Goal: Information Seeking & Learning: Learn about a topic

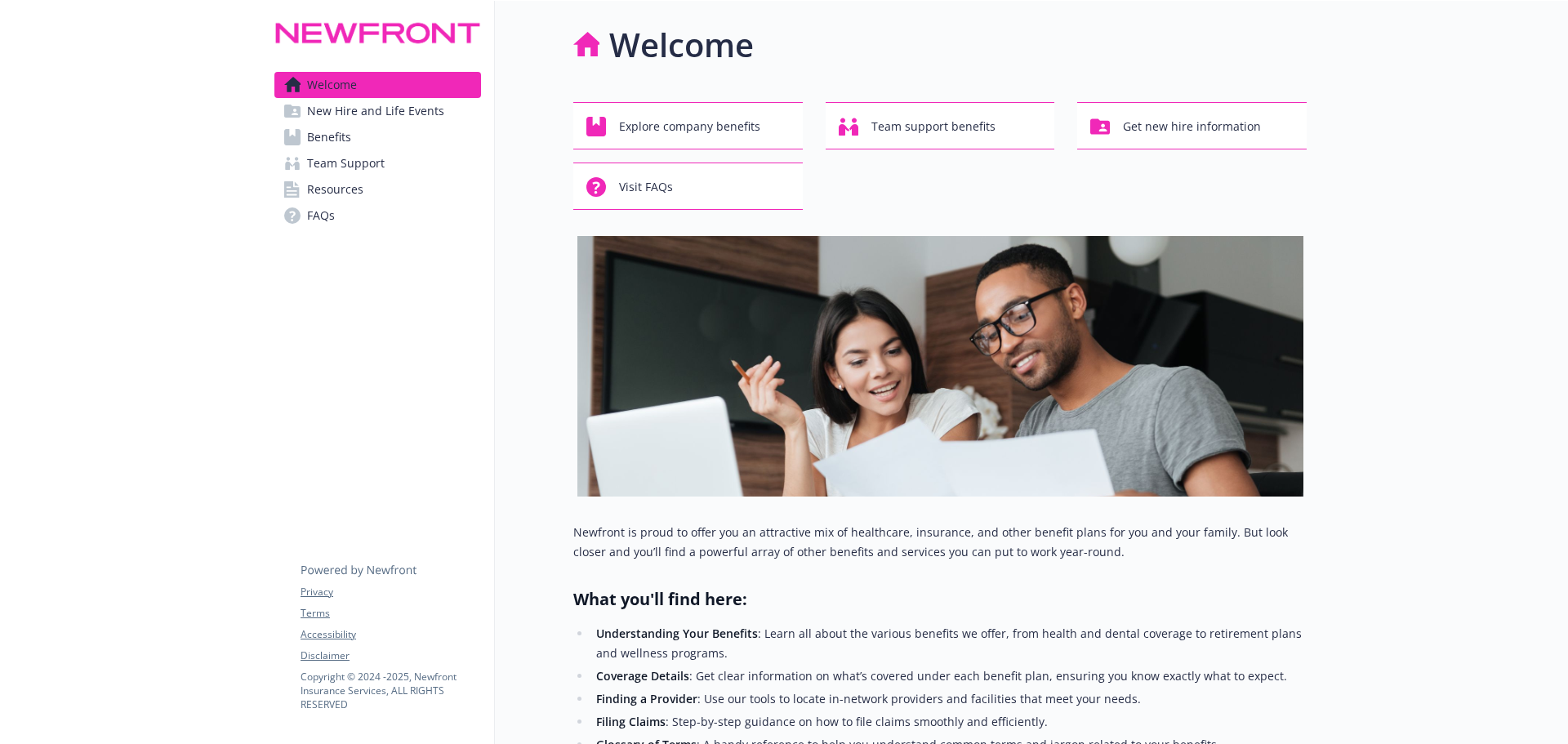
click at [365, 143] on link "Benefits" at bounding box center [377, 137] width 207 height 26
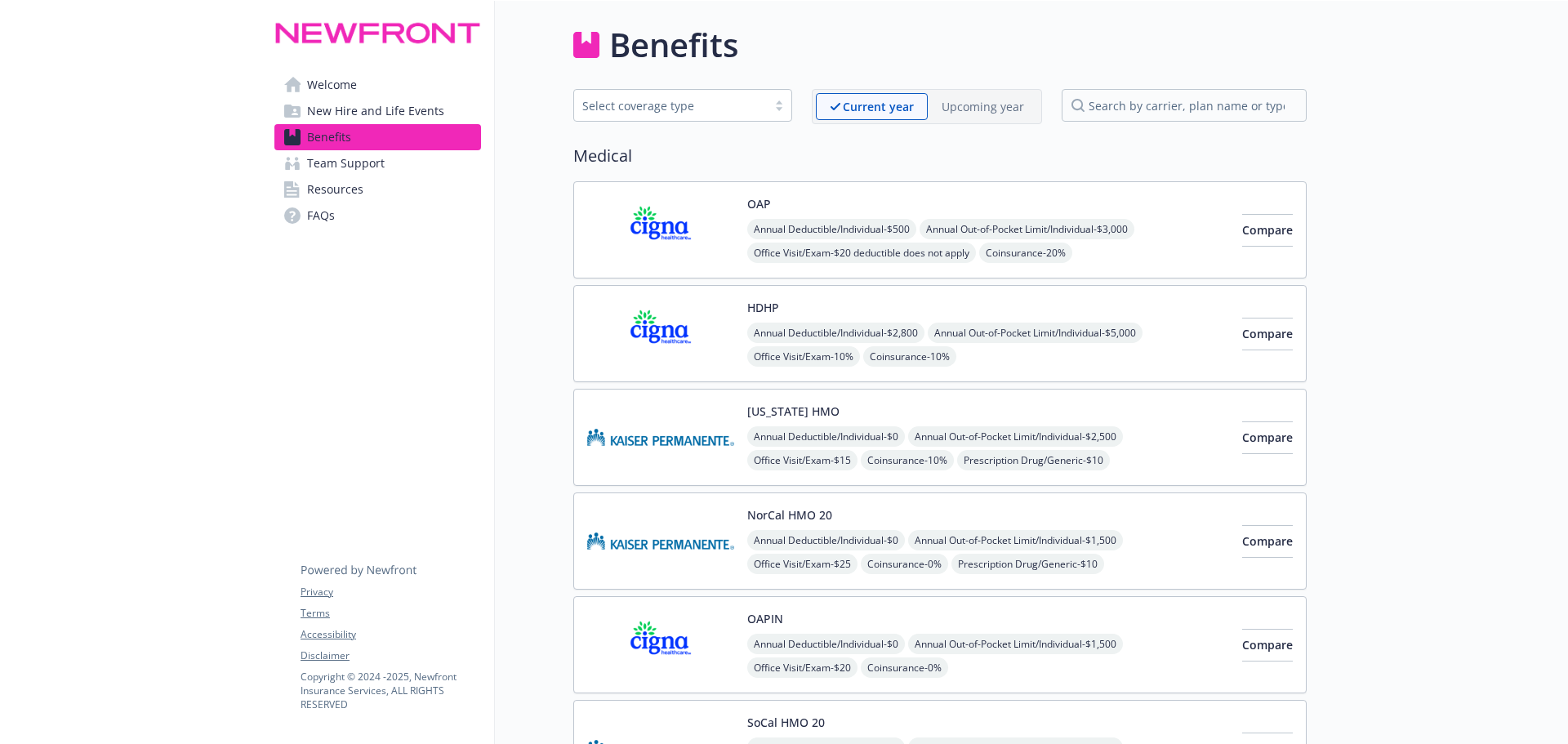
click at [835, 210] on div "OAP Annual Deductible/Individual - $500 Annual Out-of-Pocket Limit/Individual -…" at bounding box center [987, 230] width 482 height 69
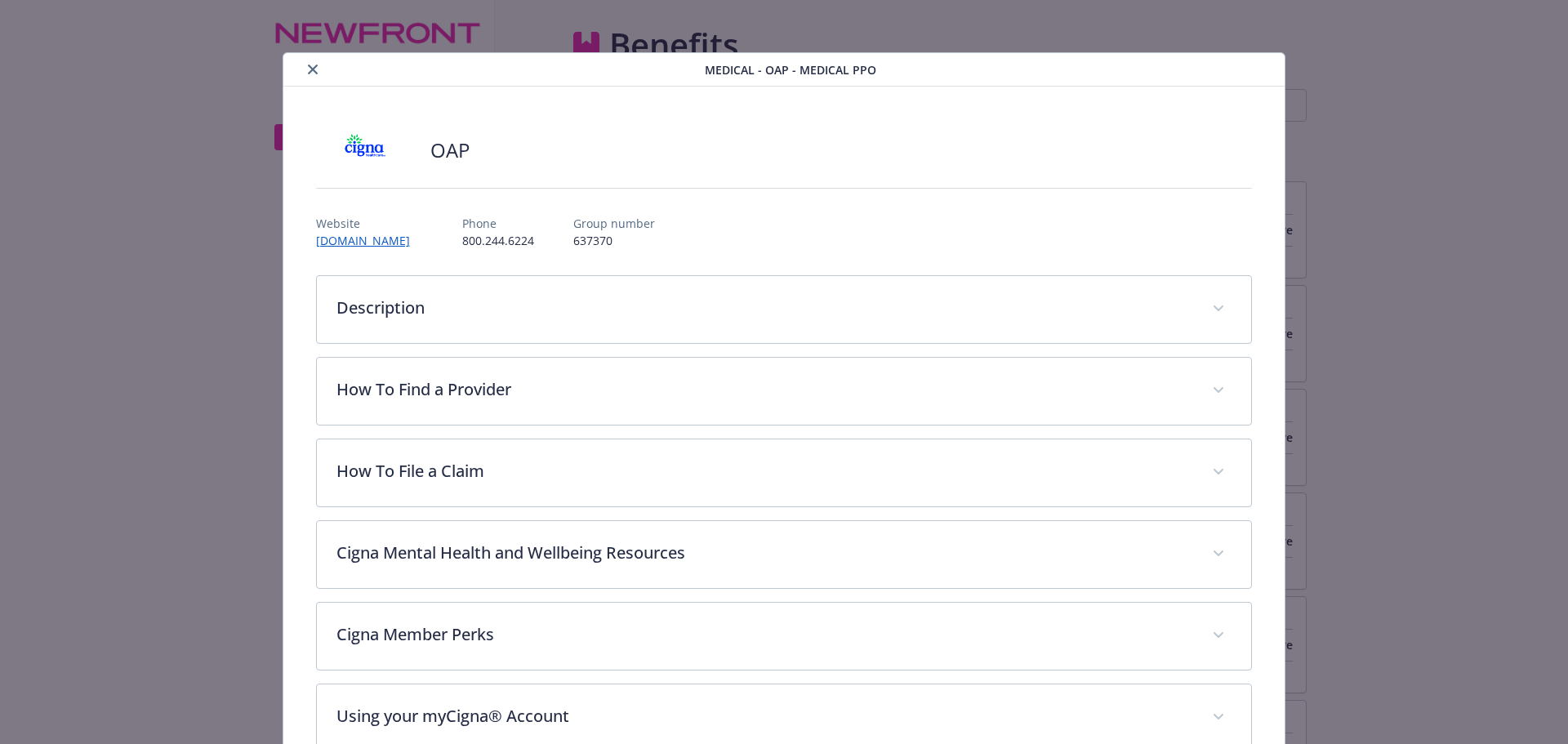
scroll to position [49, 0]
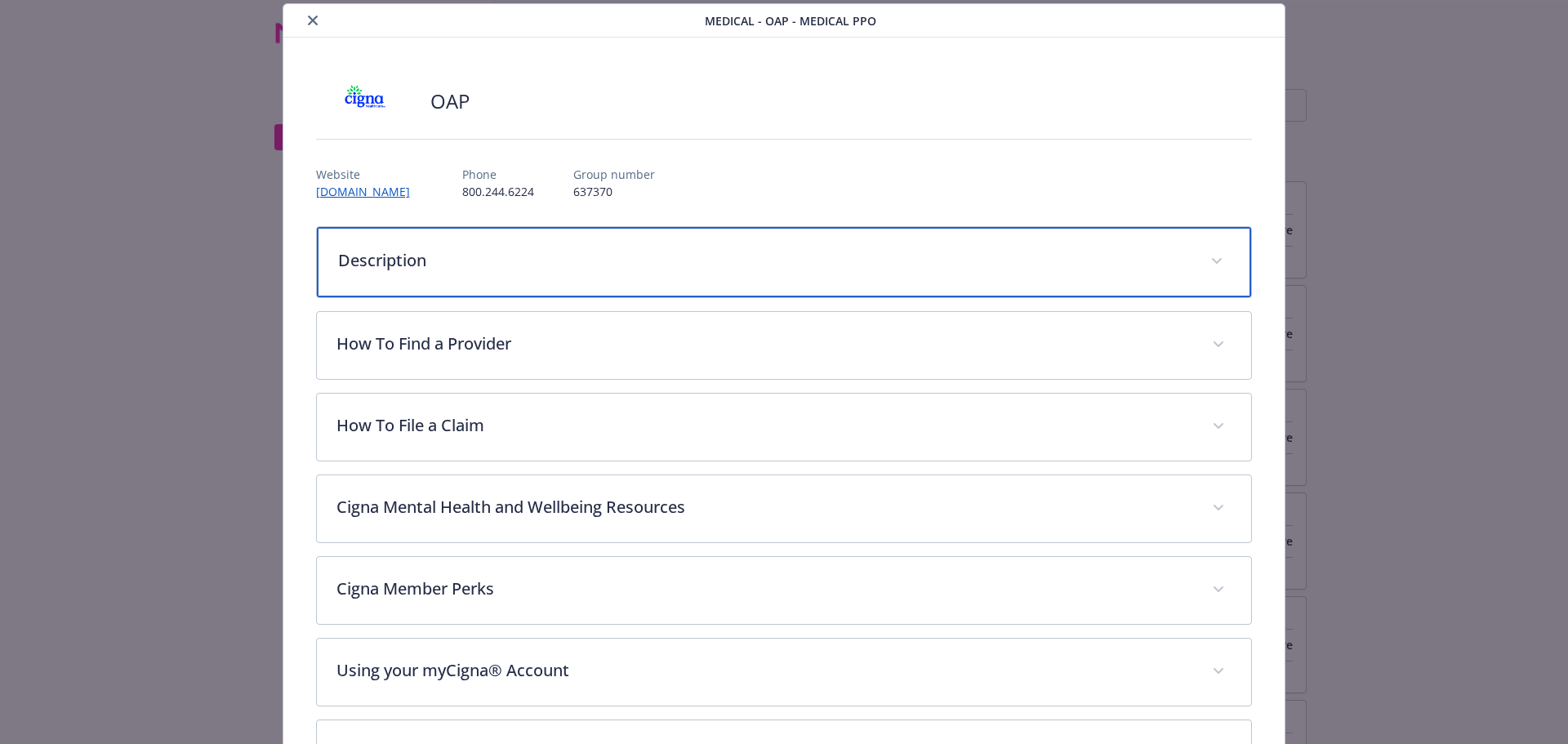
click at [508, 267] on p "Description" at bounding box center [765, 260] width 854 height 25
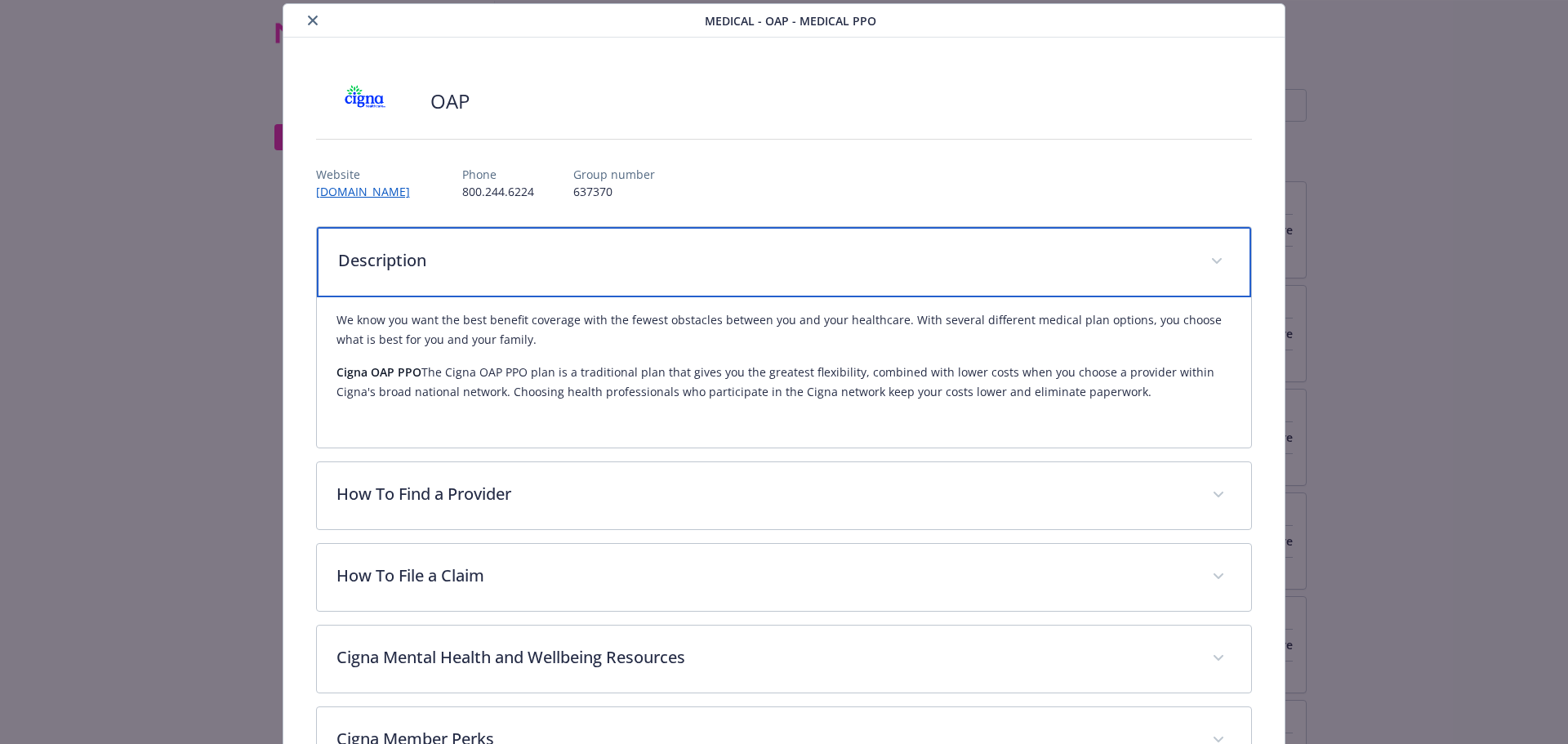
click at [508, 267] on p "Description" at bounding box center [765, 260] width 854 height 25
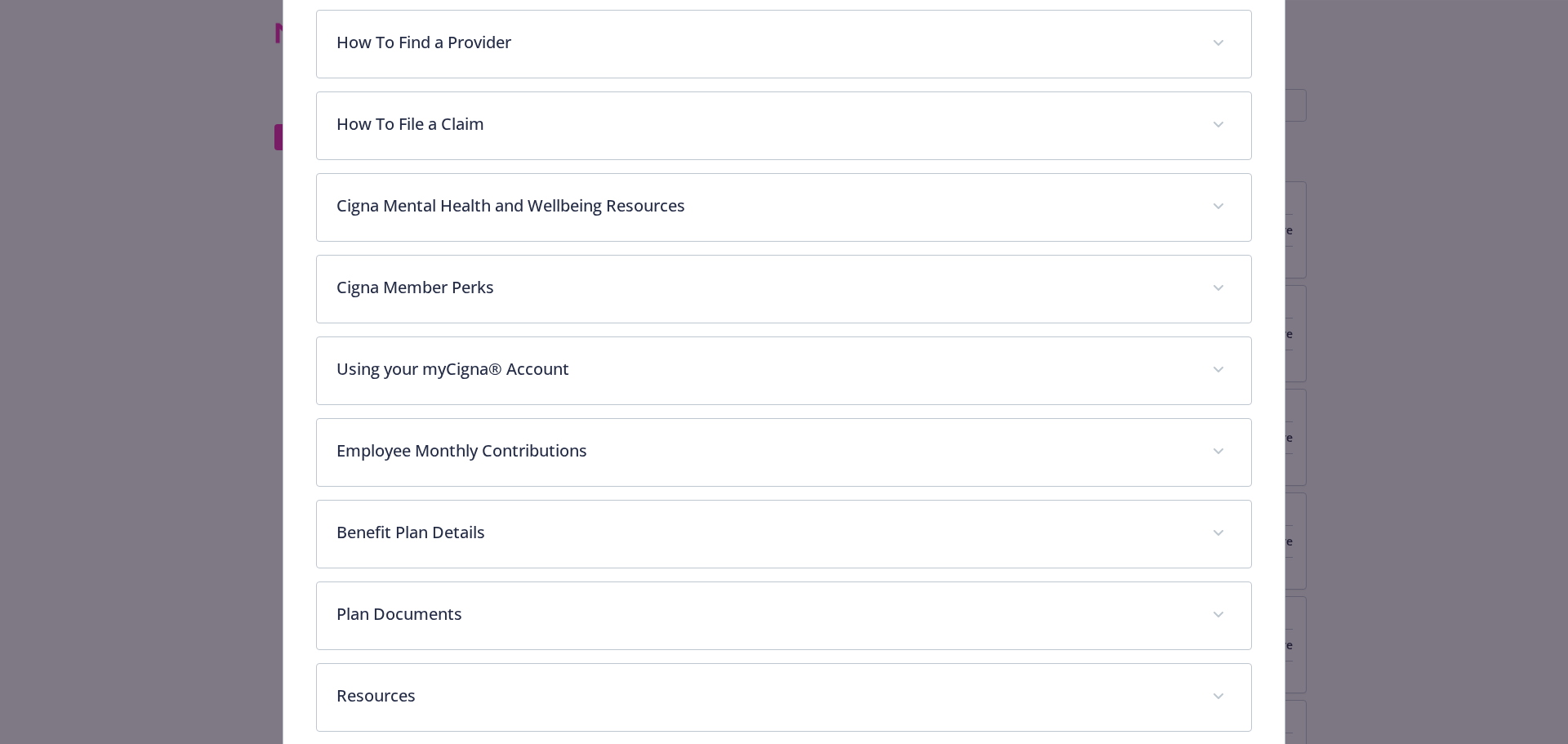
scroll to position [457, 0]
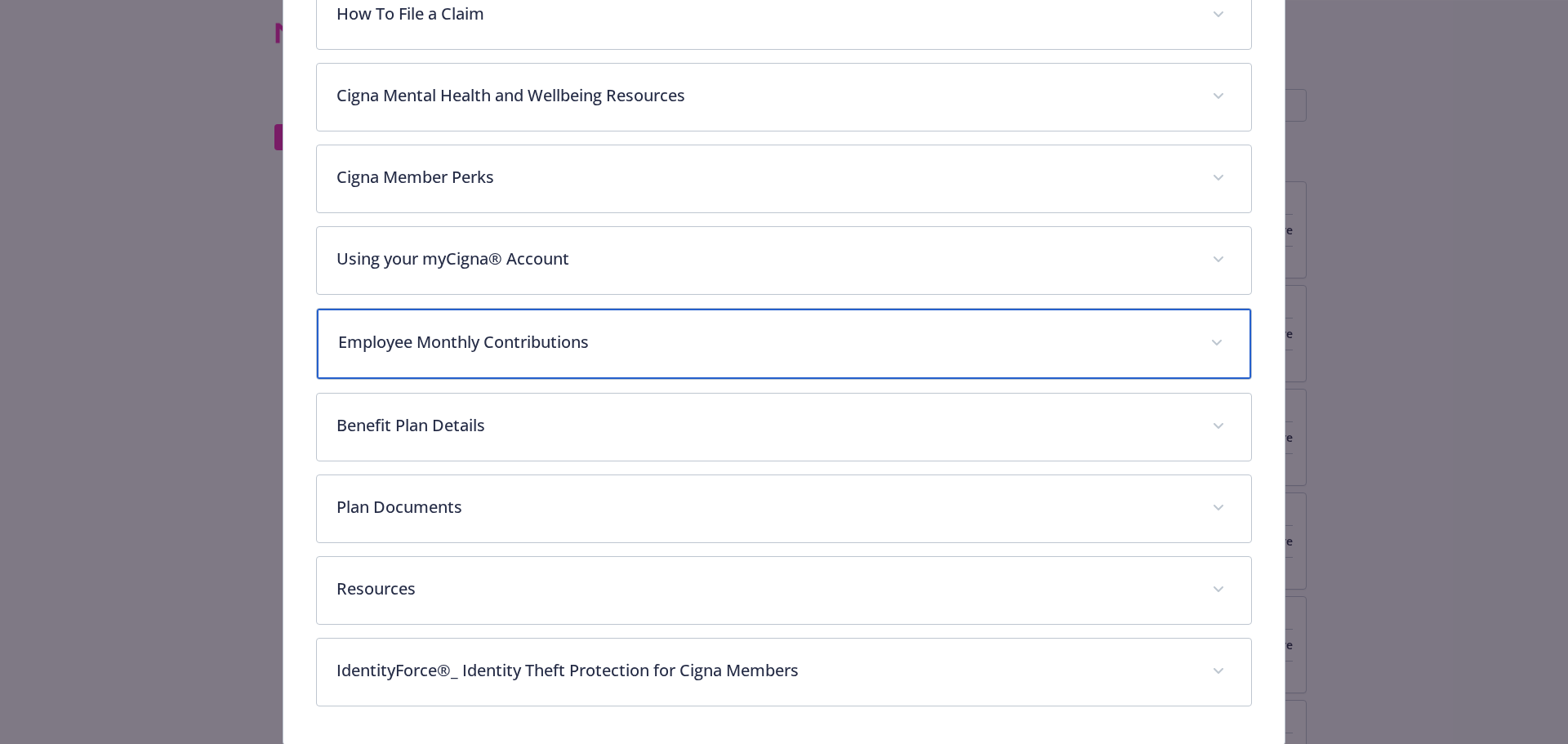
click at [442, 371] on div "Employee Monthly Contributions" at bounding box center [784, 343] width 935 height 70
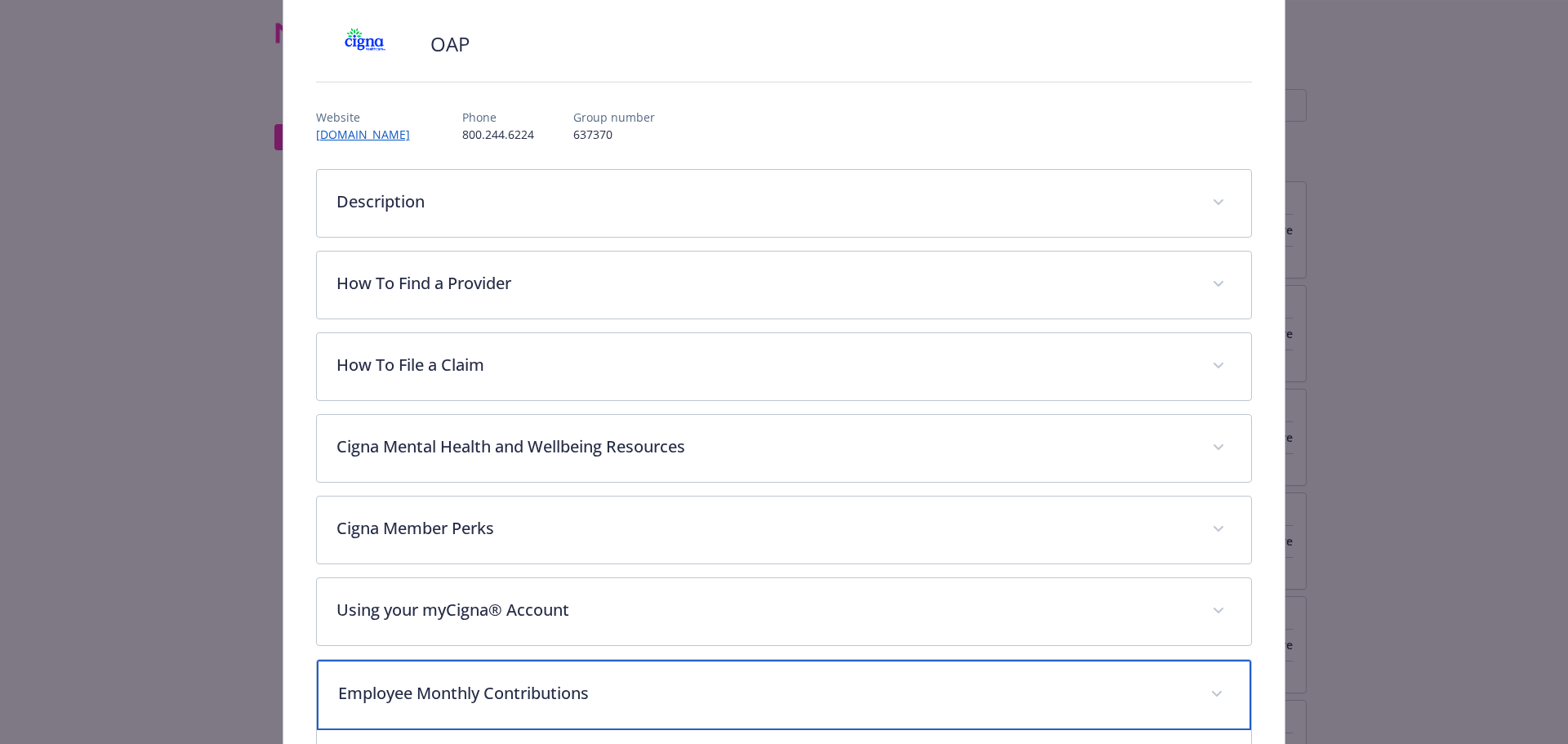
scroll to position [0, 0]
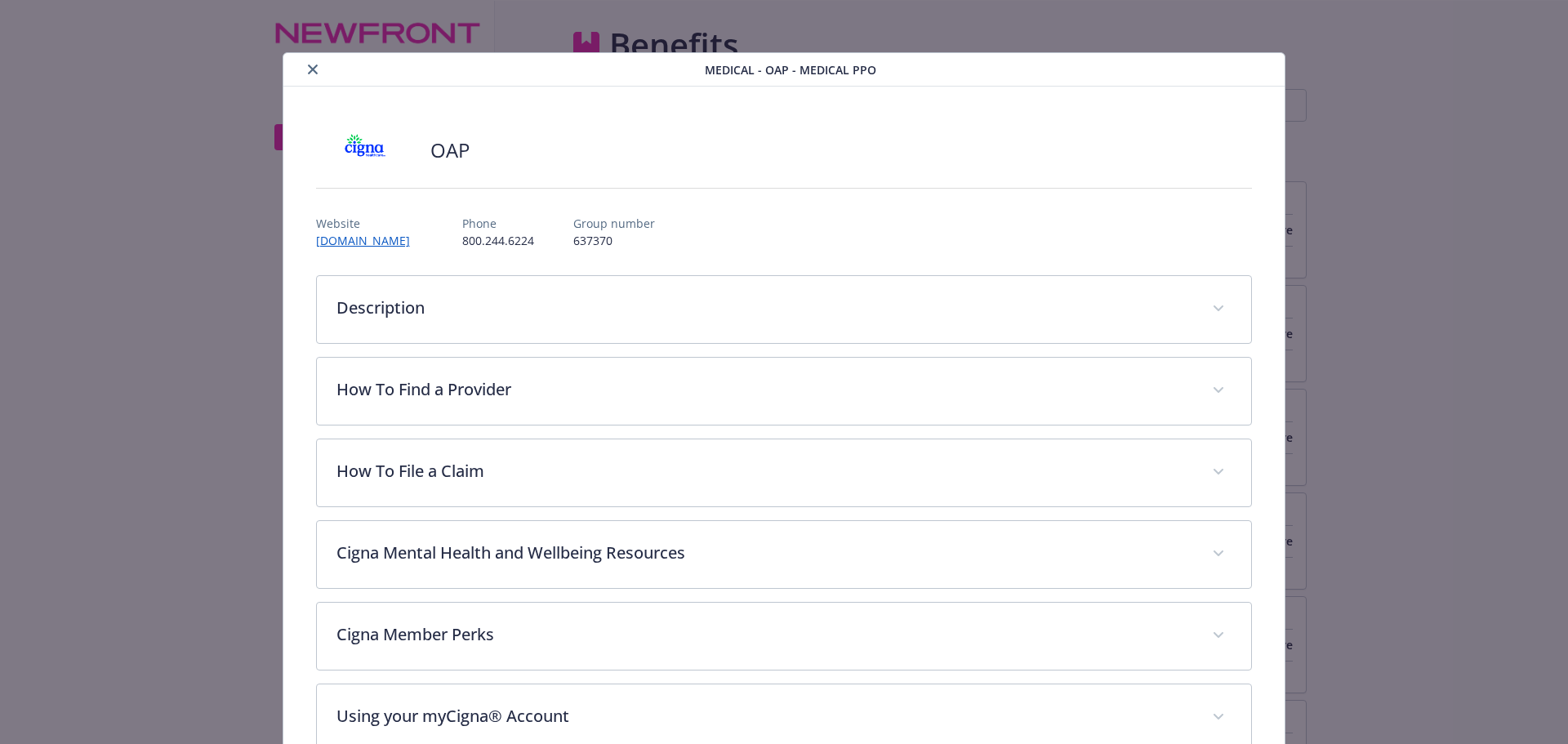
click at [308, 71] on icon "close" at bounding box center [313, 69] width 10 height 10
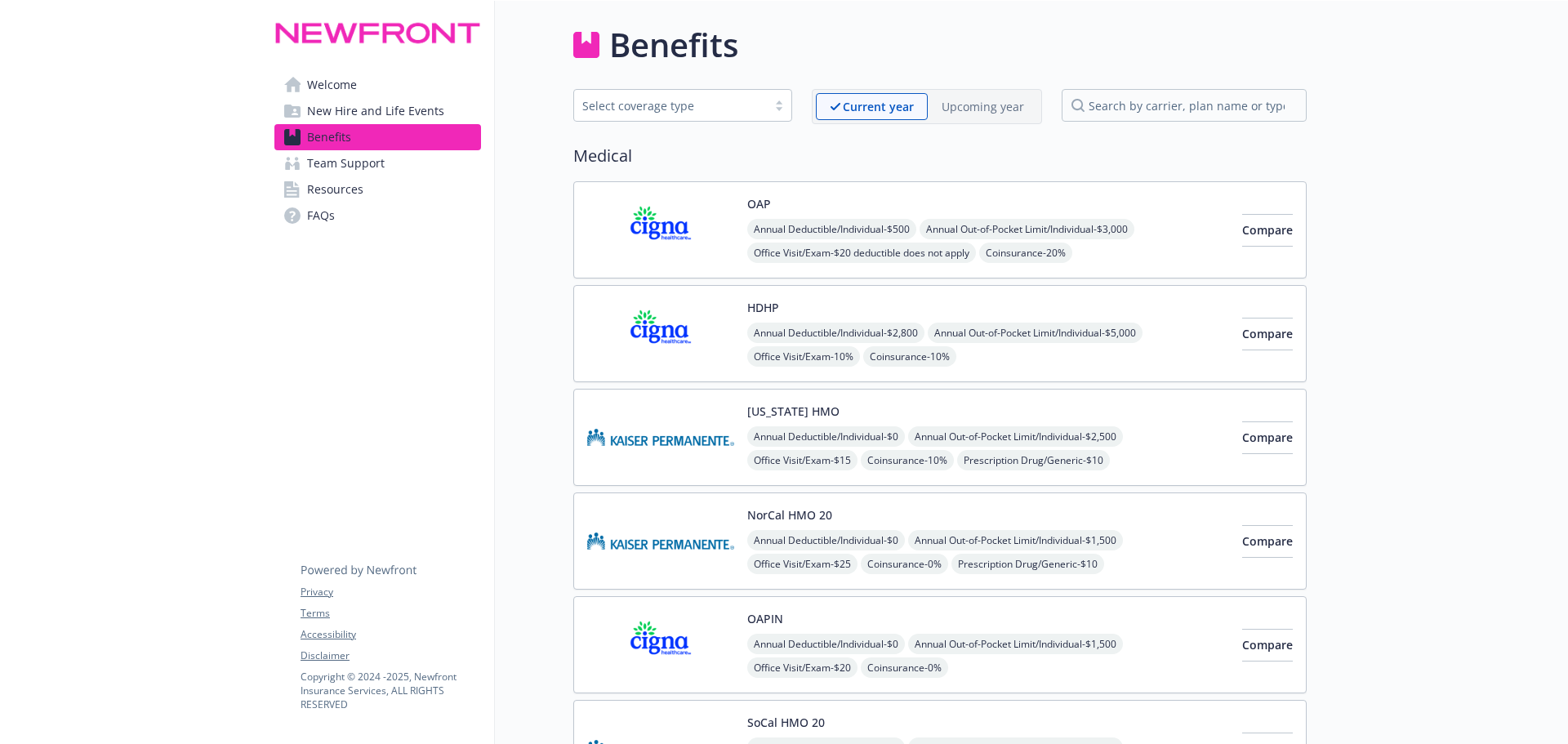
click at [976, 107] on p "Upcoming year" at bounding box center [982, 106] width 82 height 17
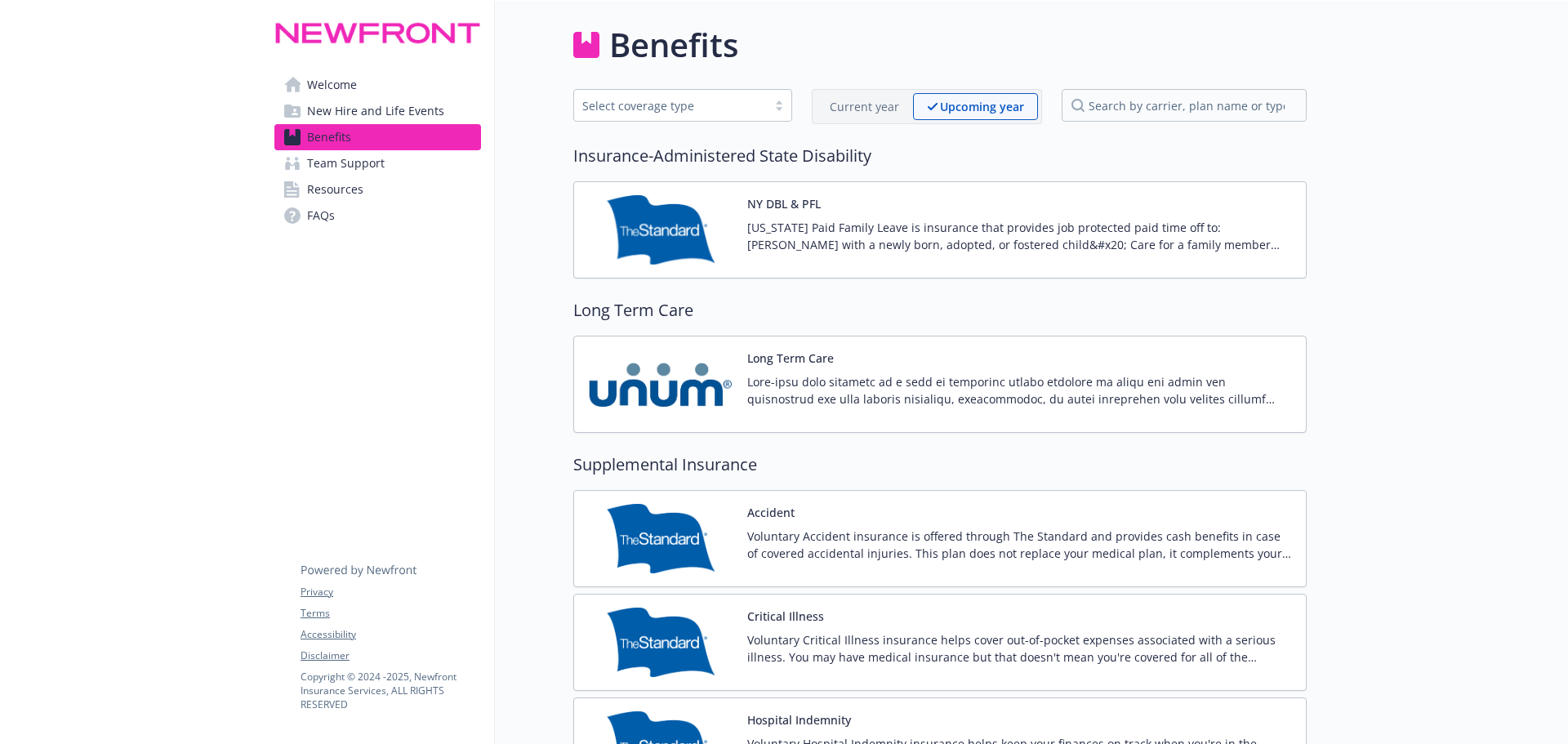
click at [882, 97] on div "Current year" at bounding box center [865, 106] width 97 height 27
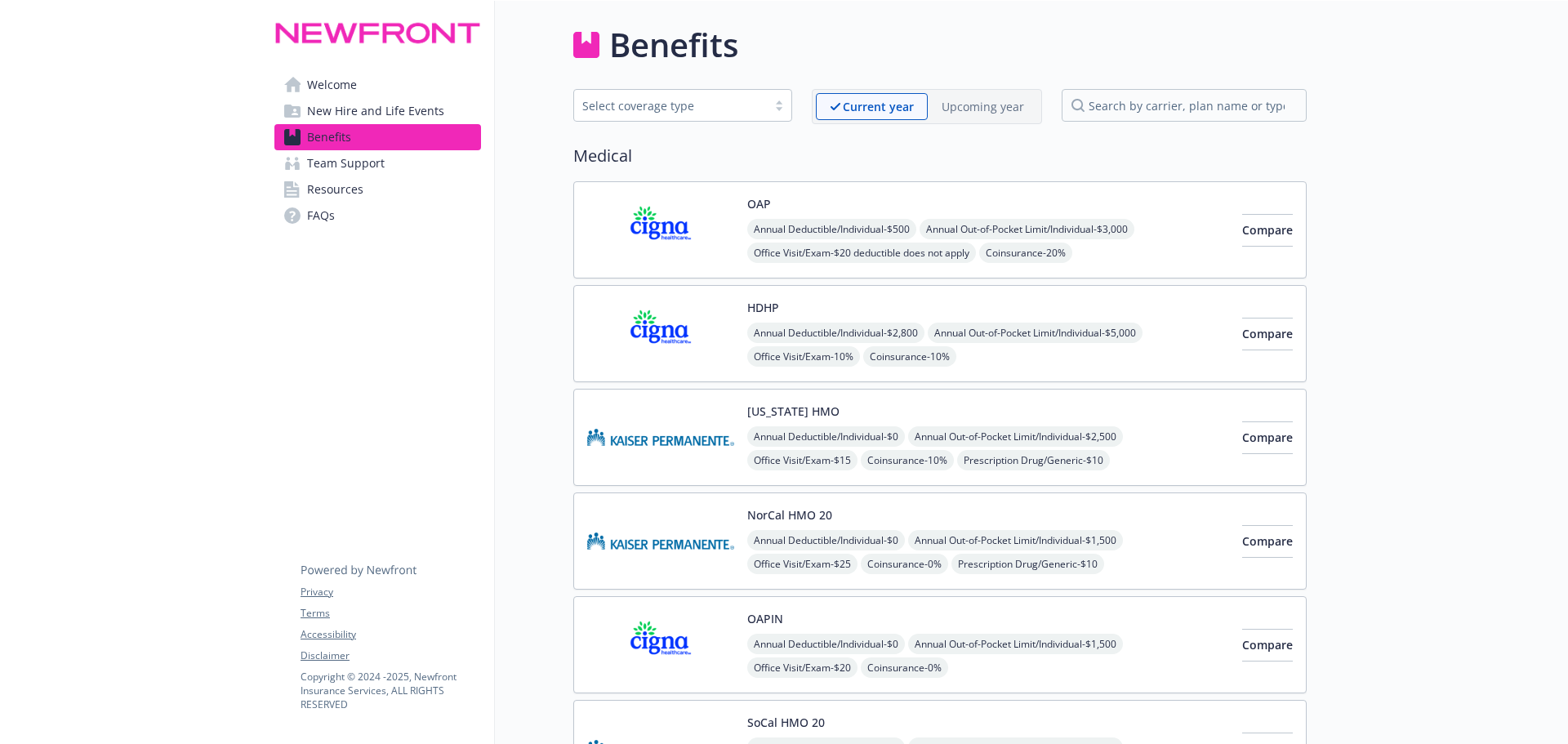
click at [679, 232] on img at bounding box center [661, 230] width 147 height 69
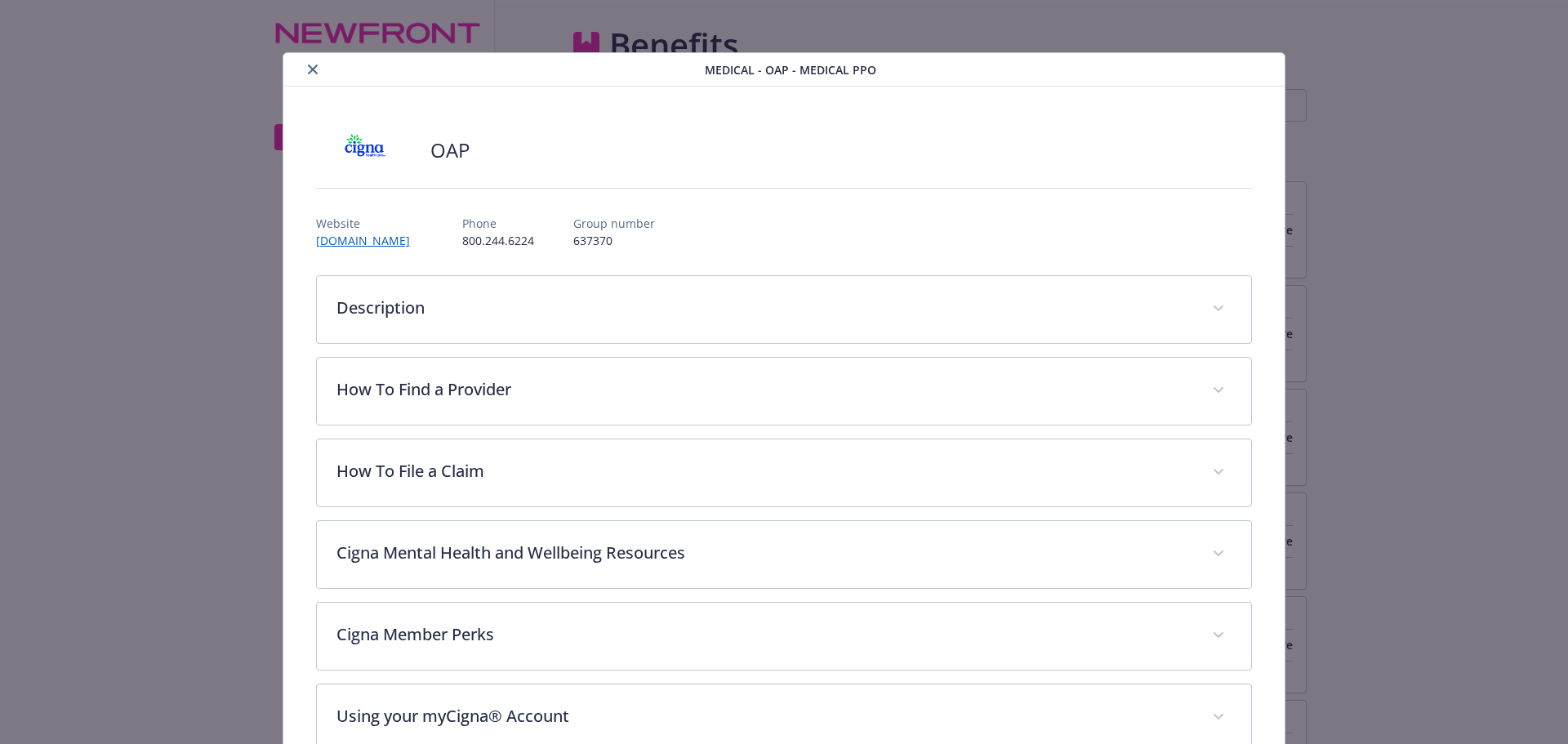
scroll to position [49, 0]
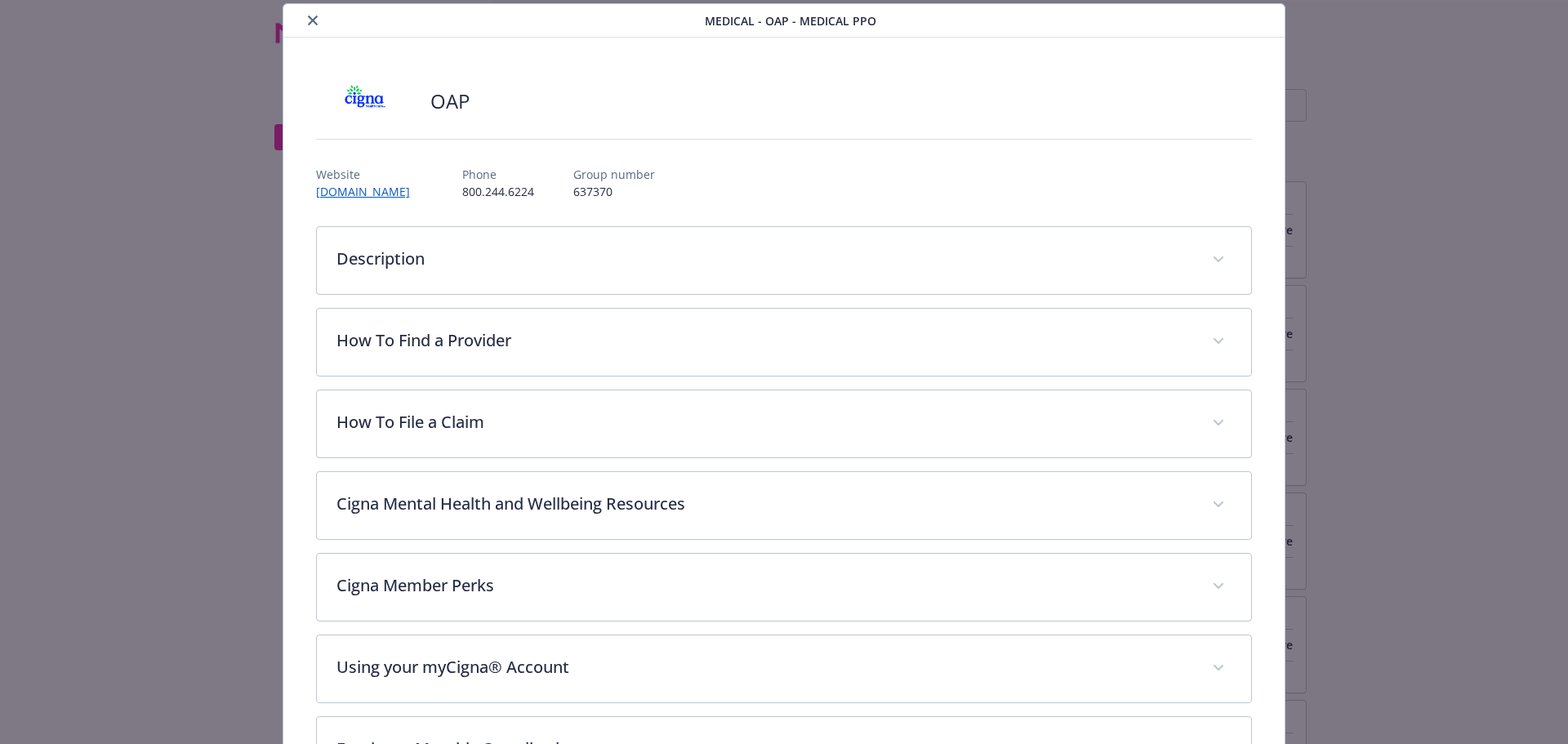
click at [318, 21] on button "close" at bounding box center [313, 21] width 20 height 20
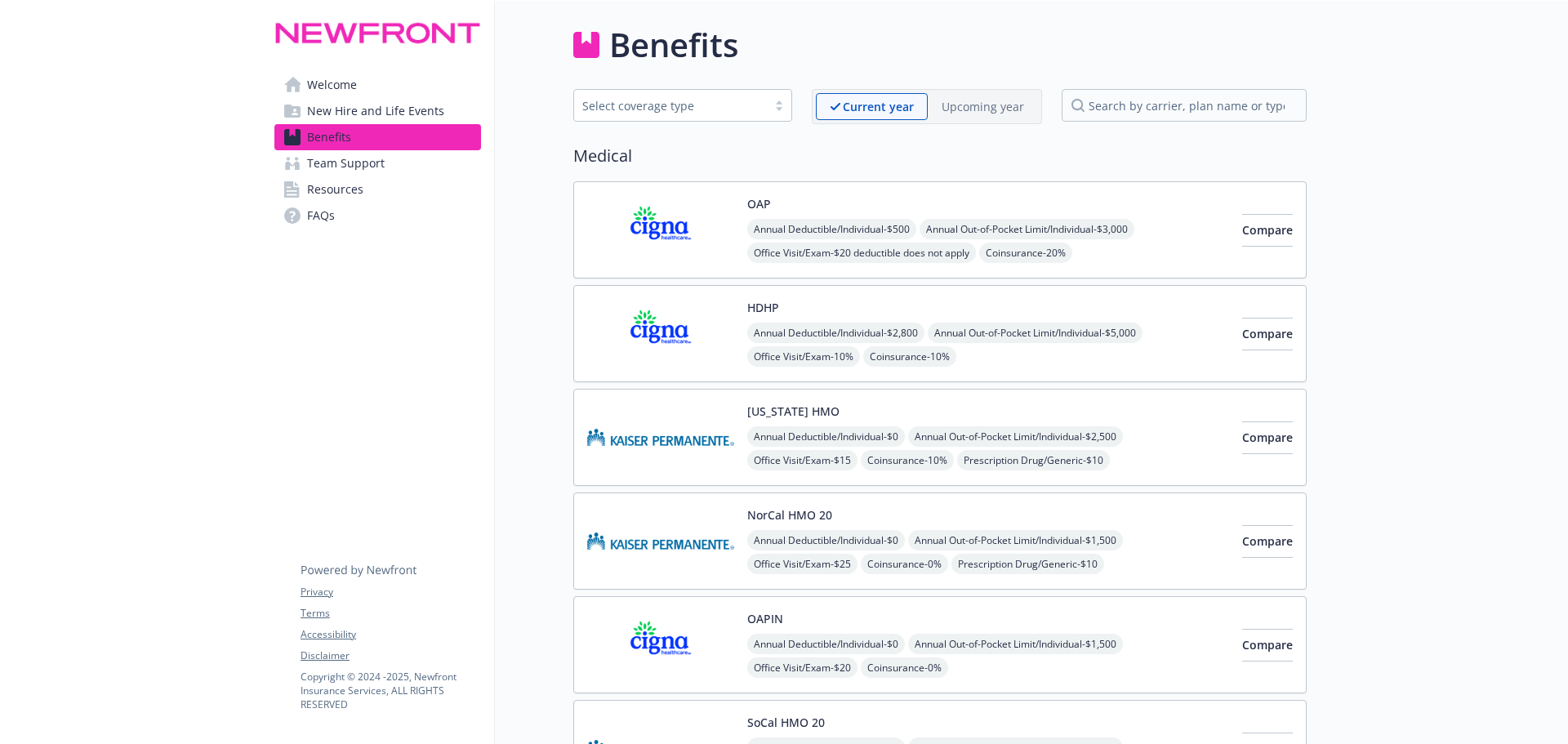
click at [723, 290] on div "HDHP Annual Deductible/Individual - $2,800 Annual Out-of-Pocket Limit/Individua…" at bounding box center [940, 333] width 733 height 97
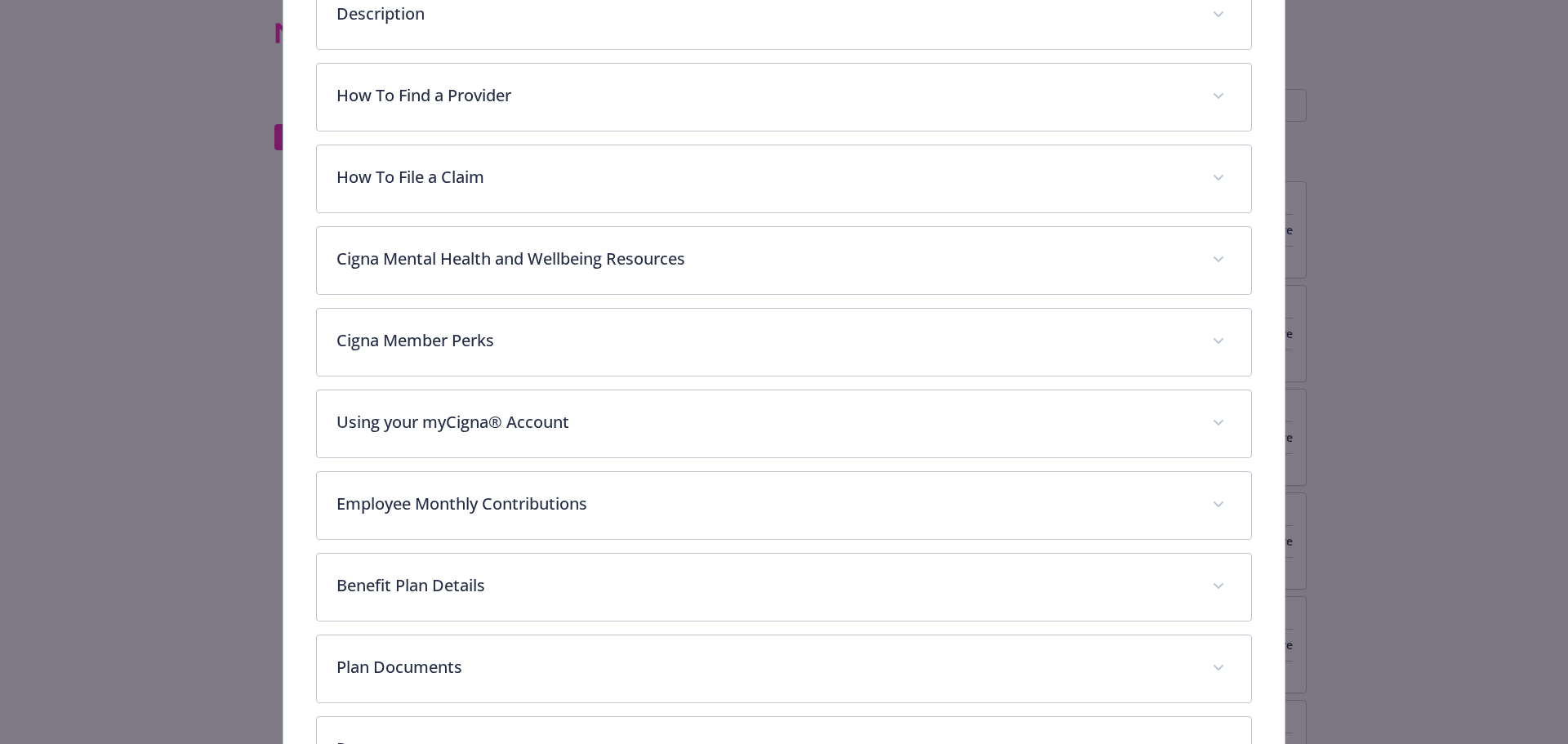
scroll to position [457, 0]
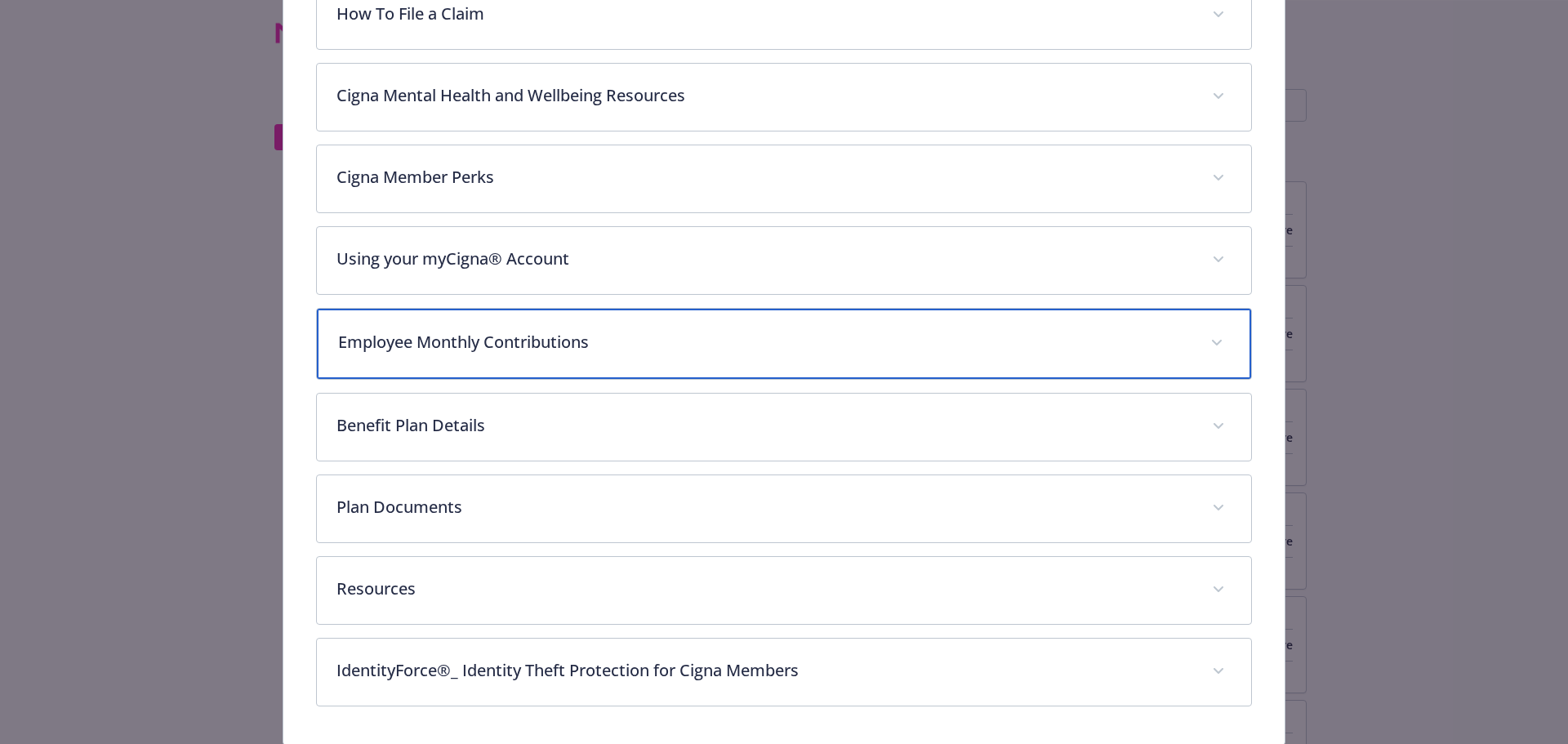
click at [462, 330] on p "Employee Monthly Contributions" at bounding box center [765, 342] width 854 height 25
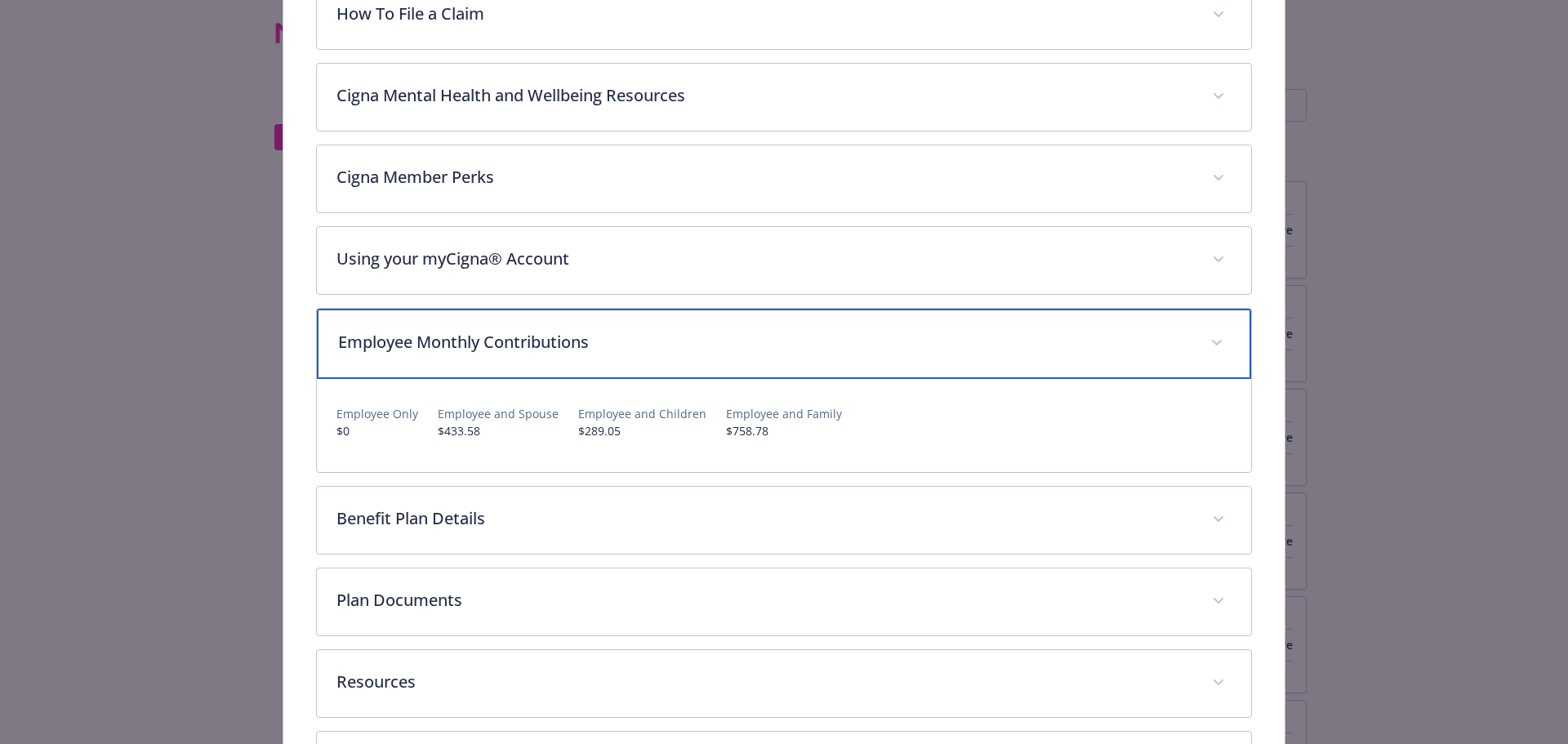
click at [470, 346] on p "Employee Monthly Contributions" at bounding box center [765, 342] width 854 height 25
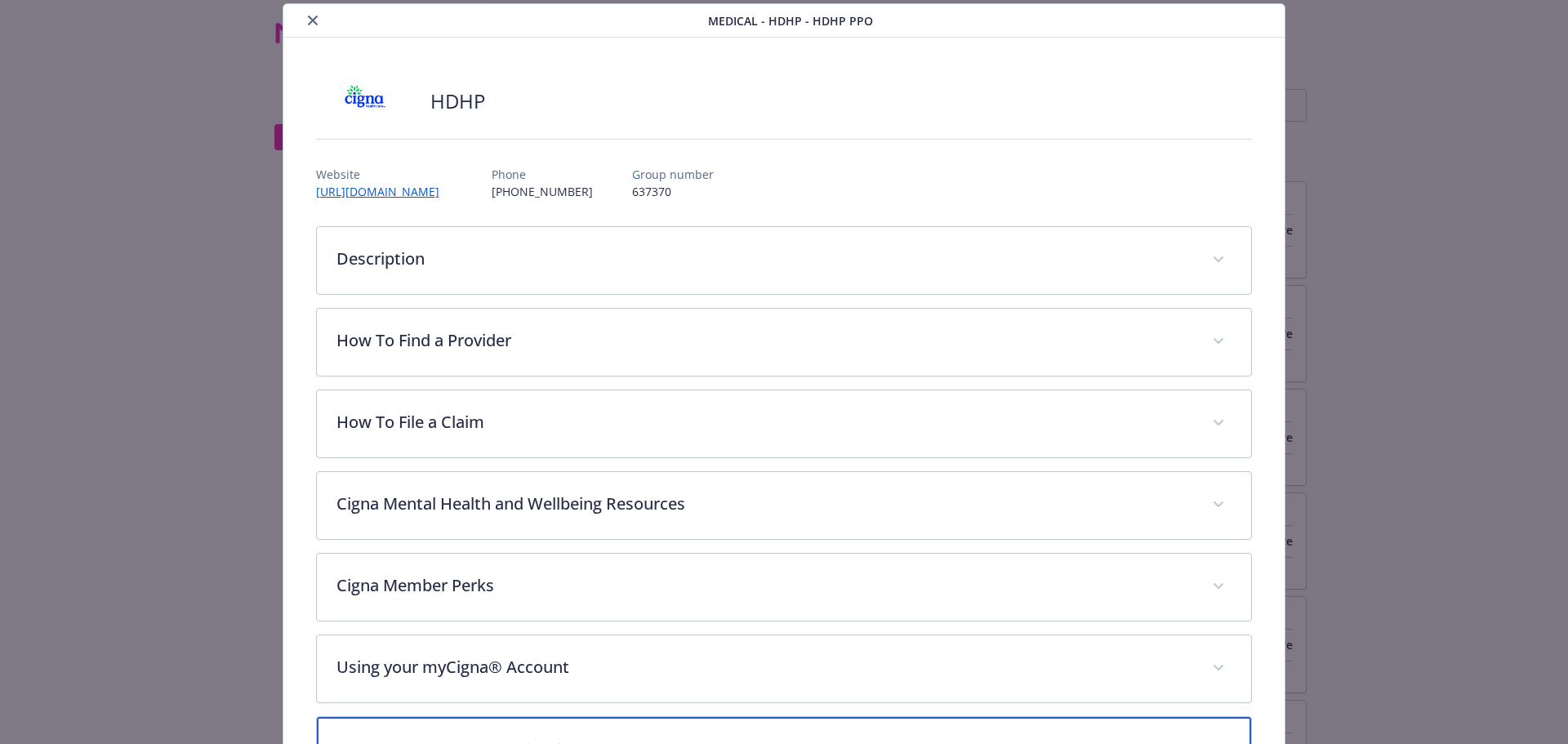
scroll to position [0, 0]
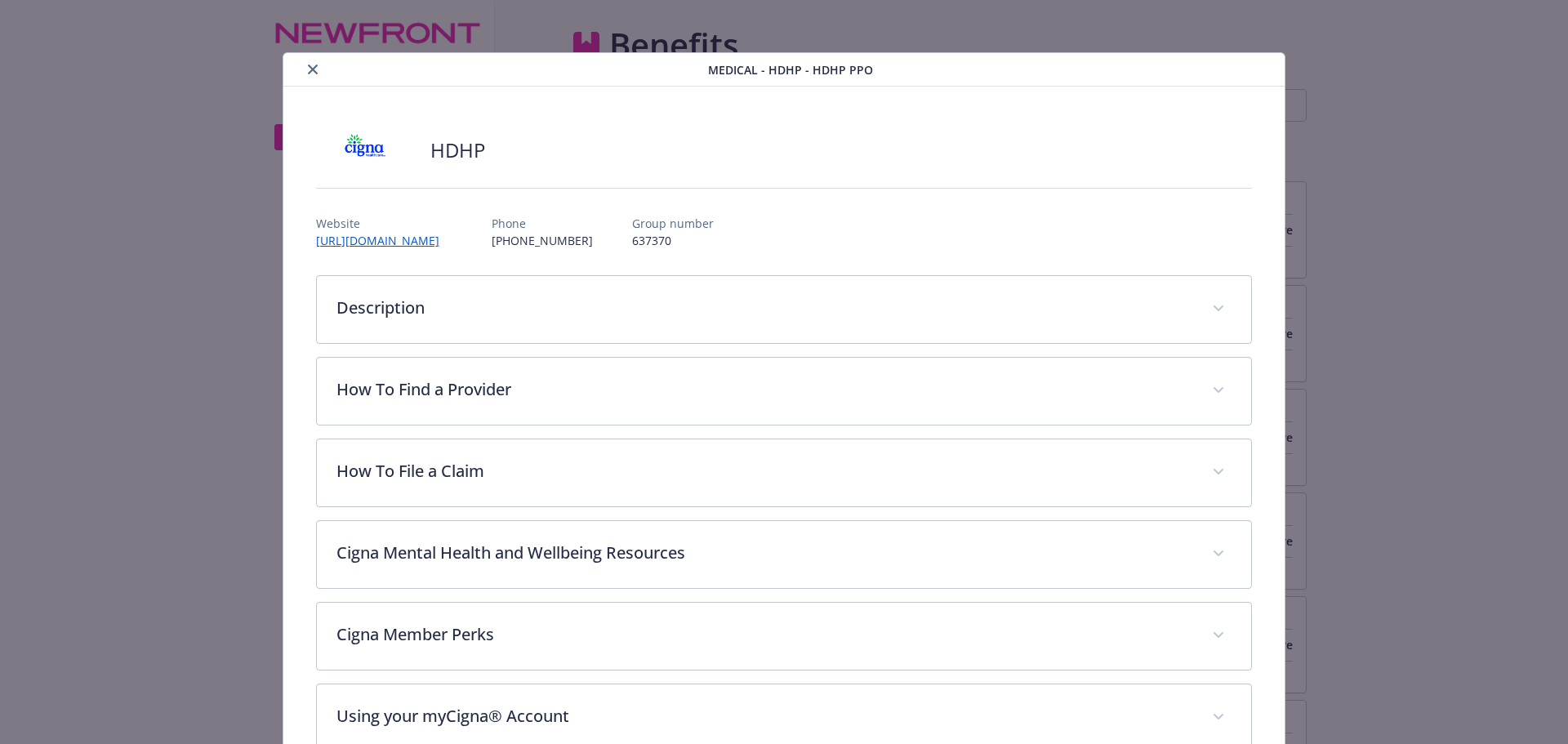
click at [308, 68] on icon "close" at bounding box center [313, 69] width 10 height 10
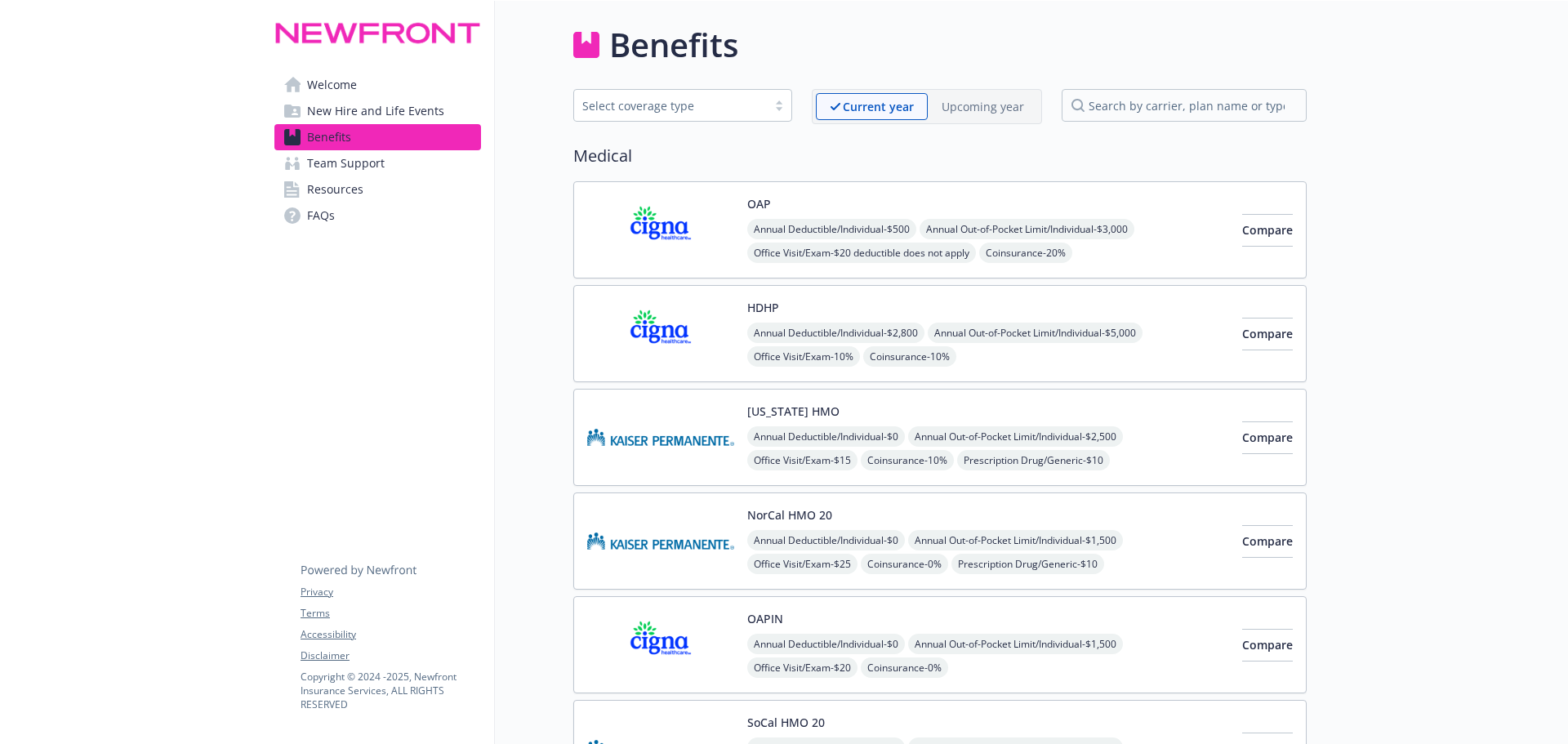
click at [710, 317] on img at bounding box center [661, 333] width 147 height 69
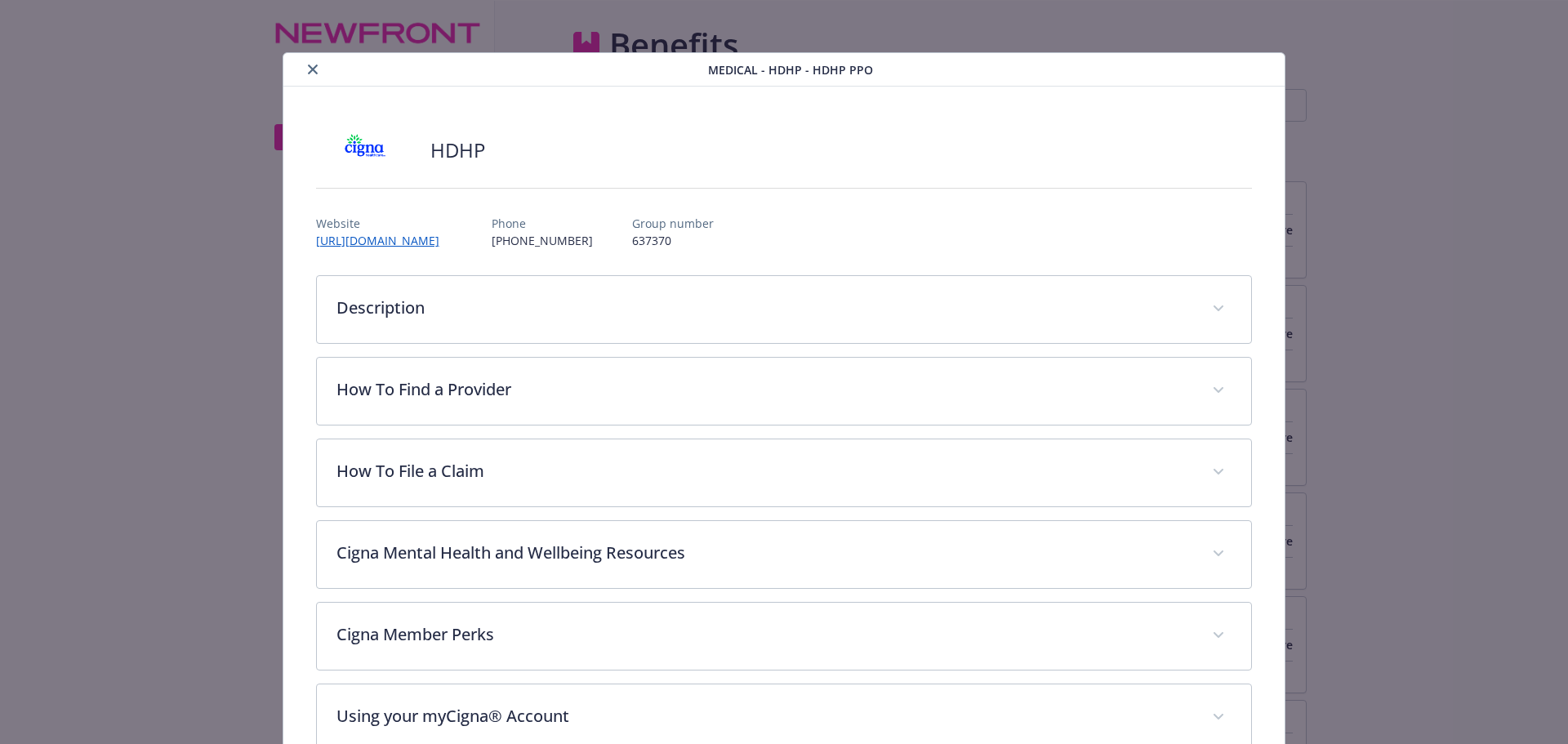
scroll to position [49, 0]
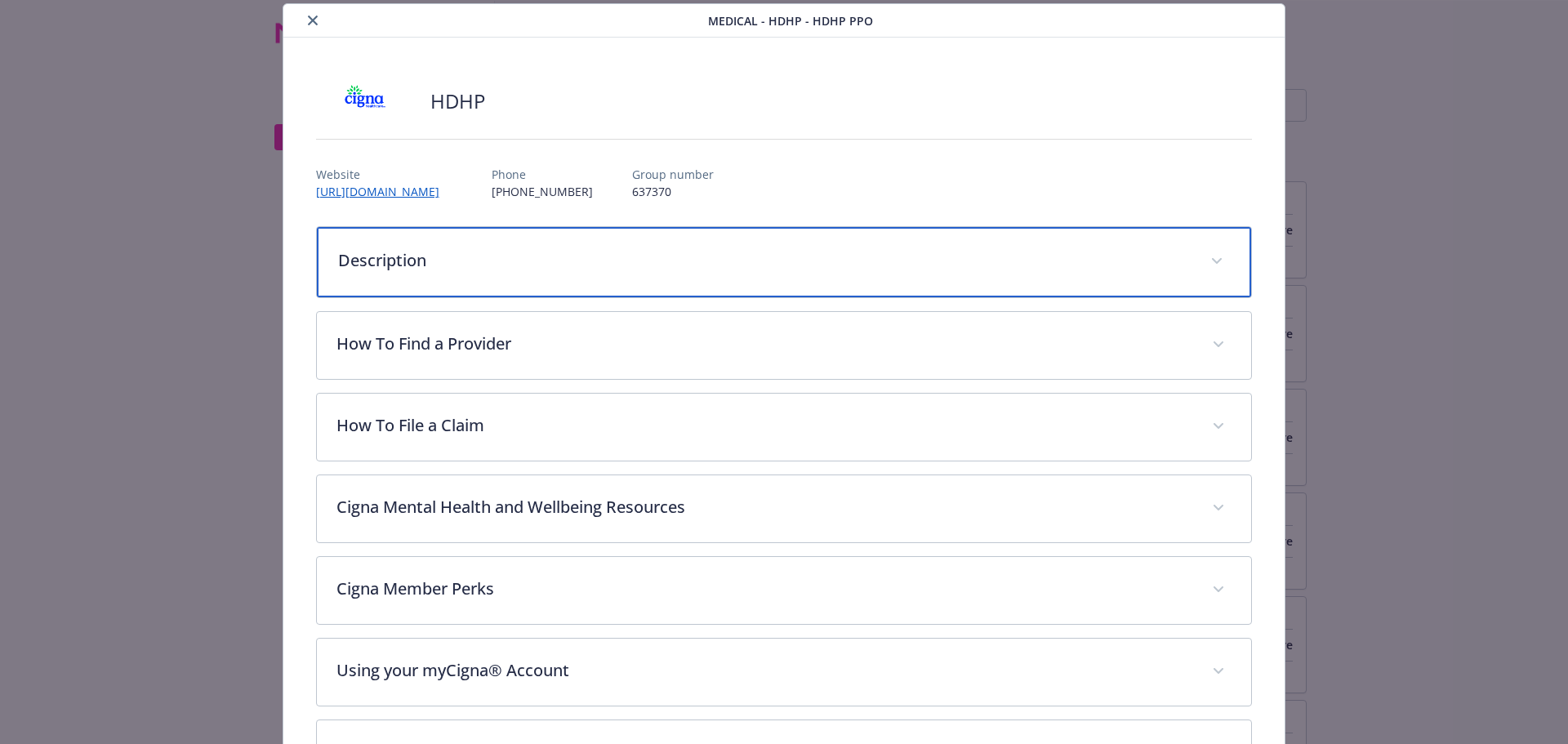
click at [547, 251] on p "Description" at bounding box center [765, 260] width 854 height 25
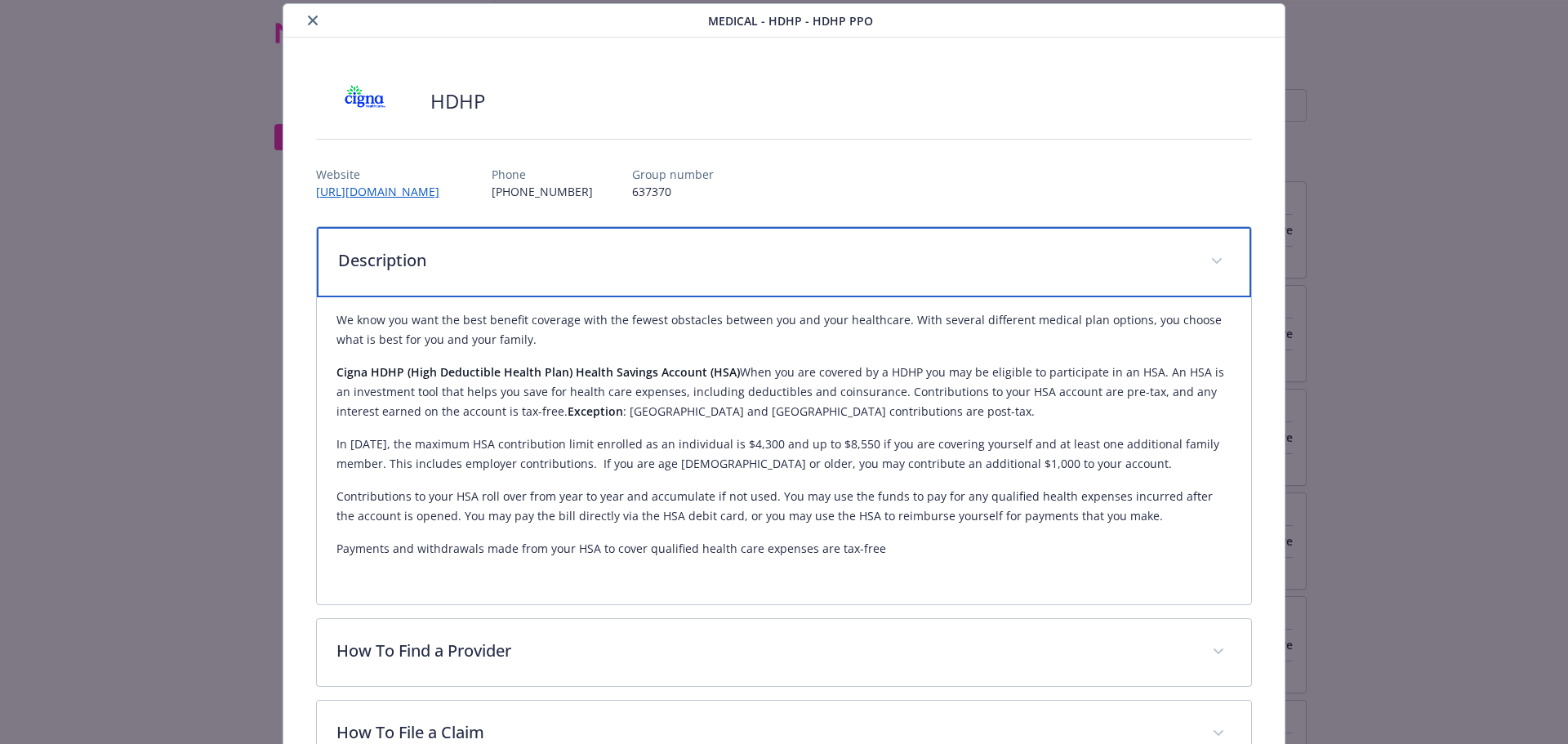
click at [415, 241] on div "Description" at bounding box center [784, 261] width 935 height 70
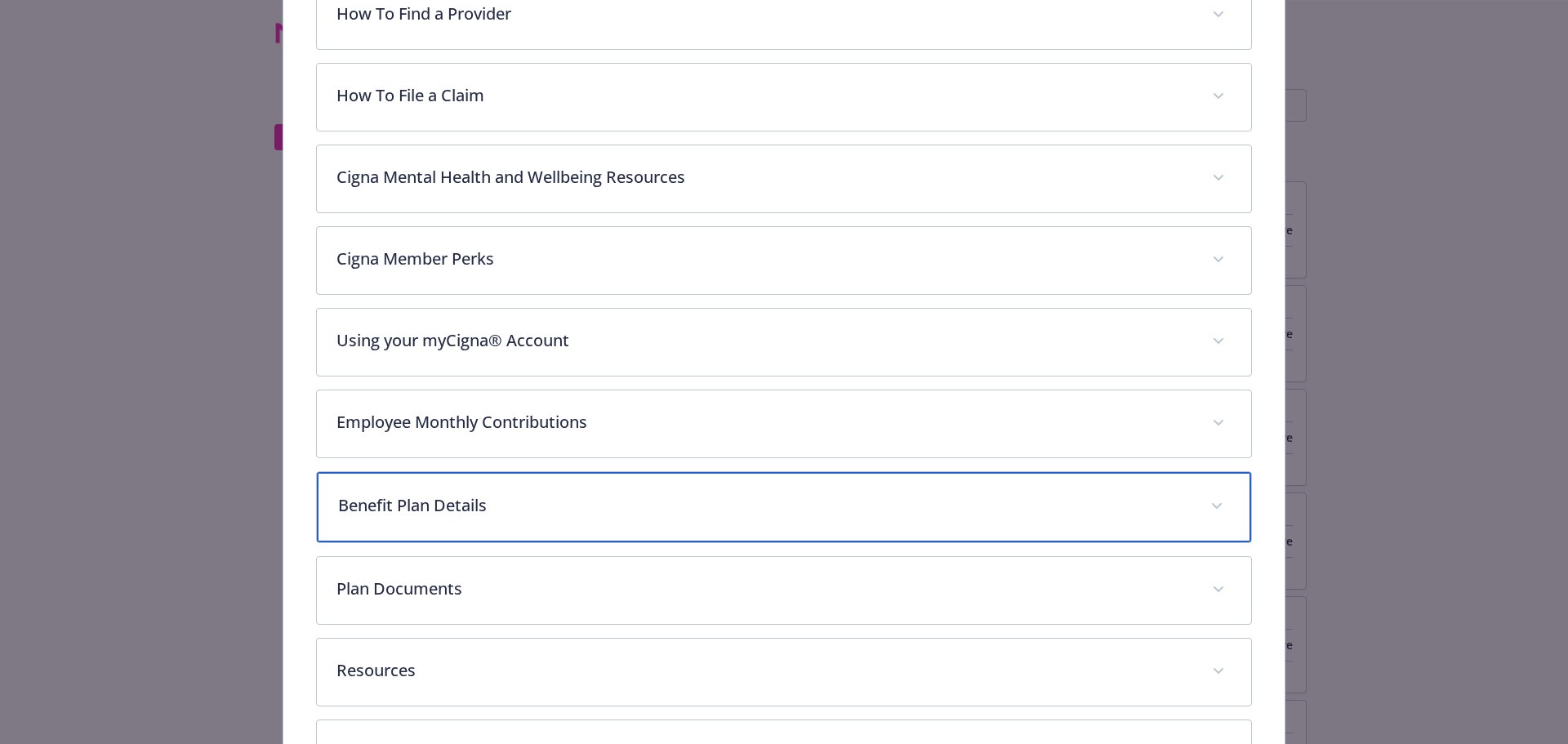
click at [428, 508] on p "Benefit Plan Details" at bounding box center [765, 506] width 854 height 25
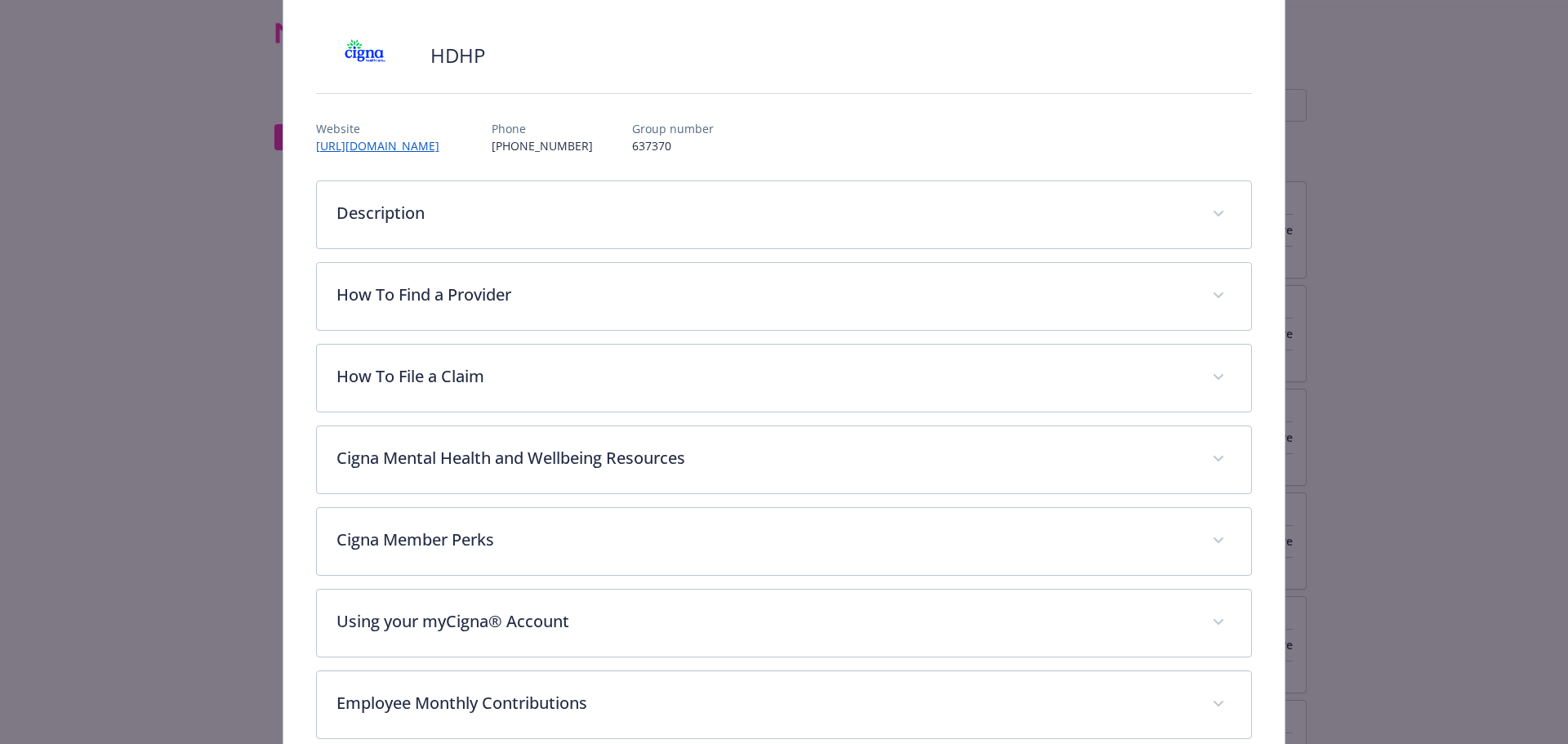
scroll to position [0, 0]
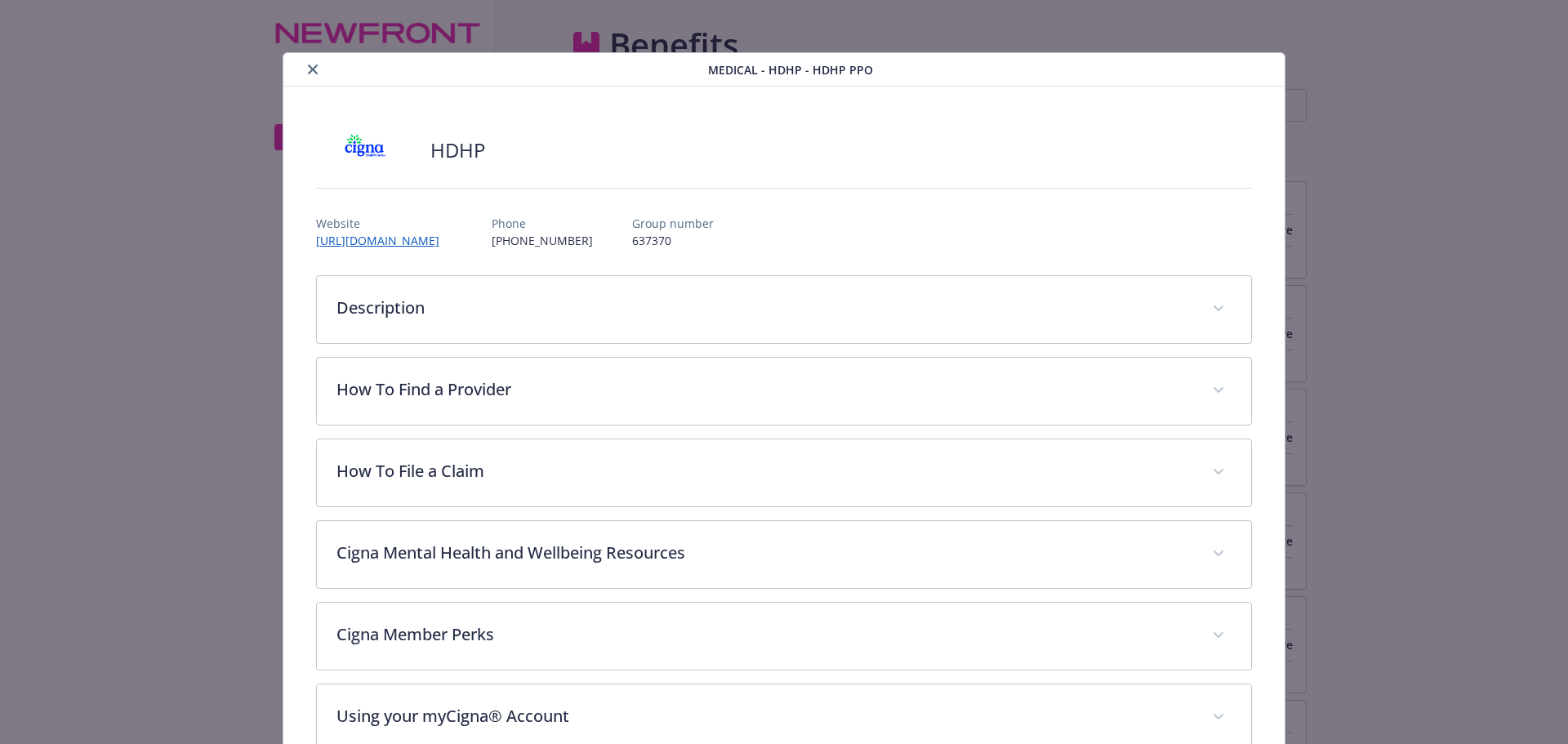
click at [305, 63] on button "close" at bounding box center [313, 69] width 20 height 20
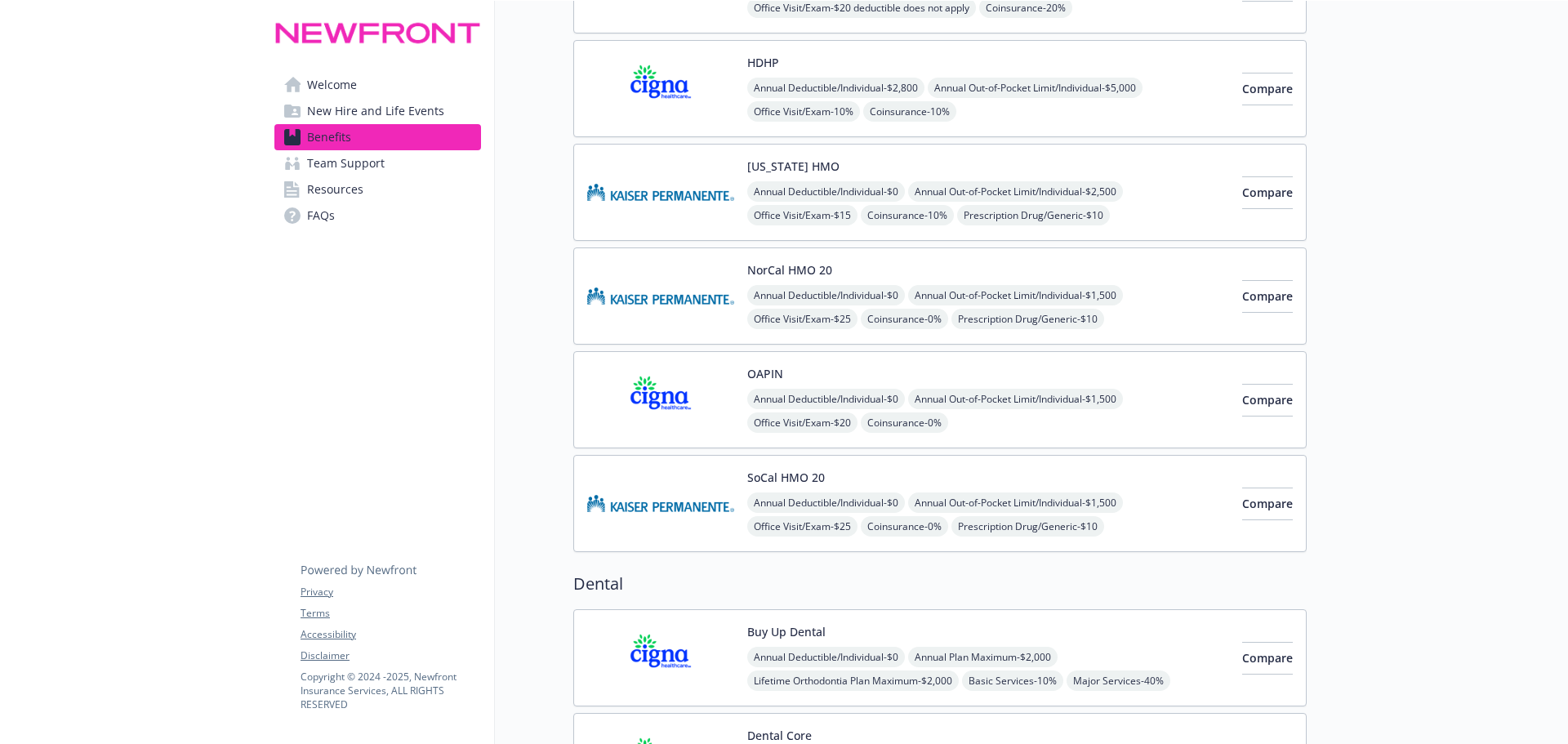
click at [699, 364] on div "OAPIN Annual Deductible/Individual - $0 Annual Out-of-Pocket Limit/Individual -…" at bounding box center [940, 400] width 733 height 97
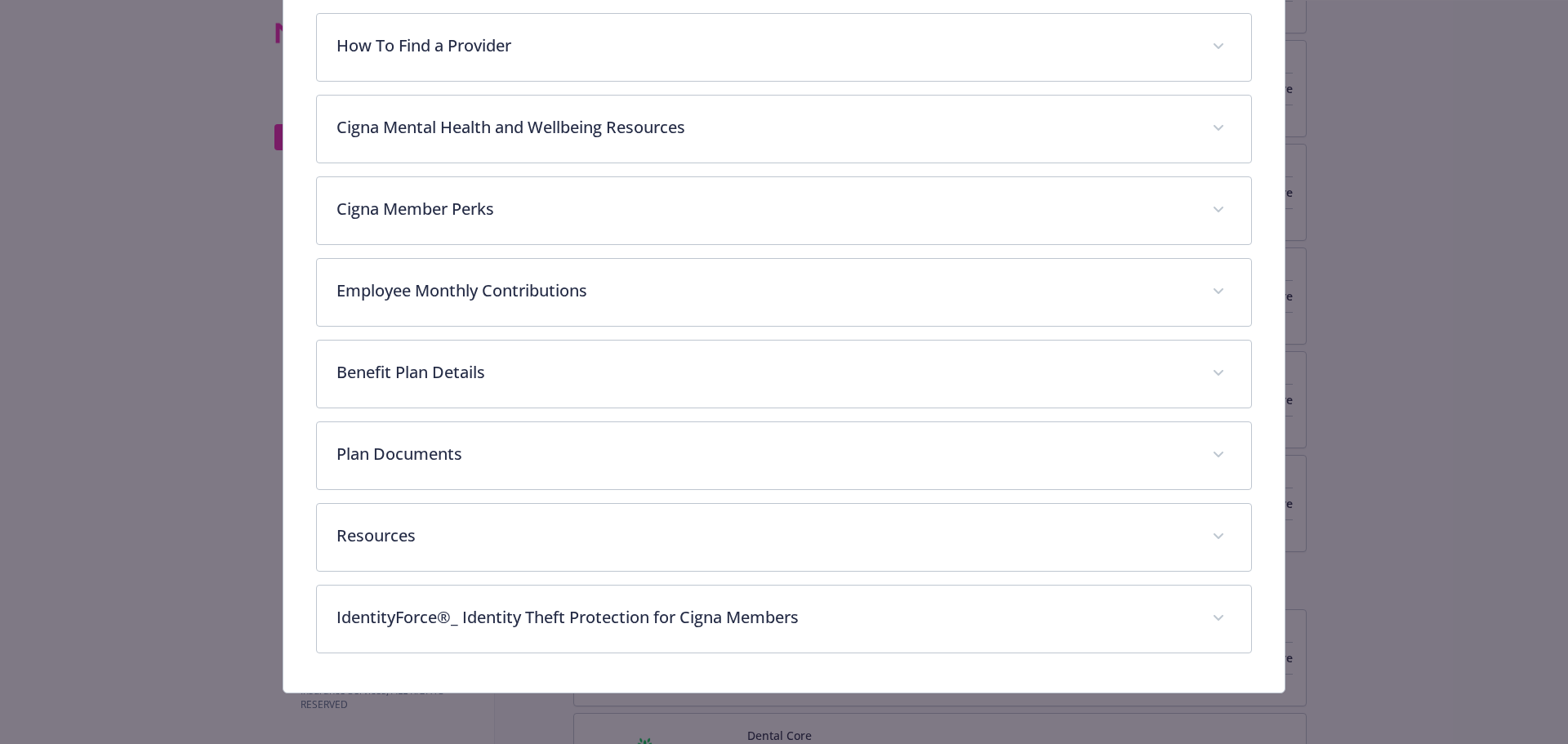
scroll to position [264, 0]
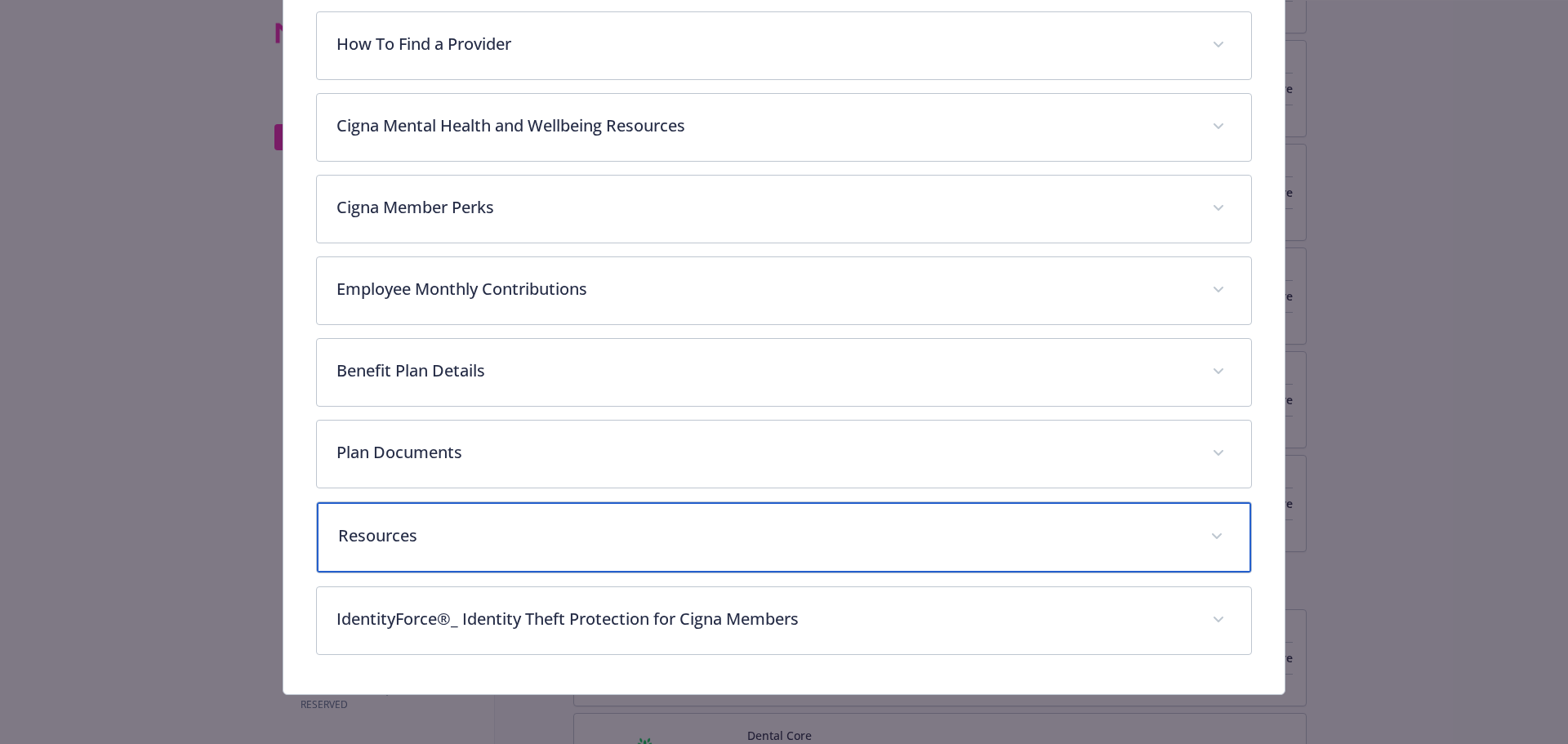
click at [458, 519] on div "Resources" at bounding box center [784, 537] width 935 height 70
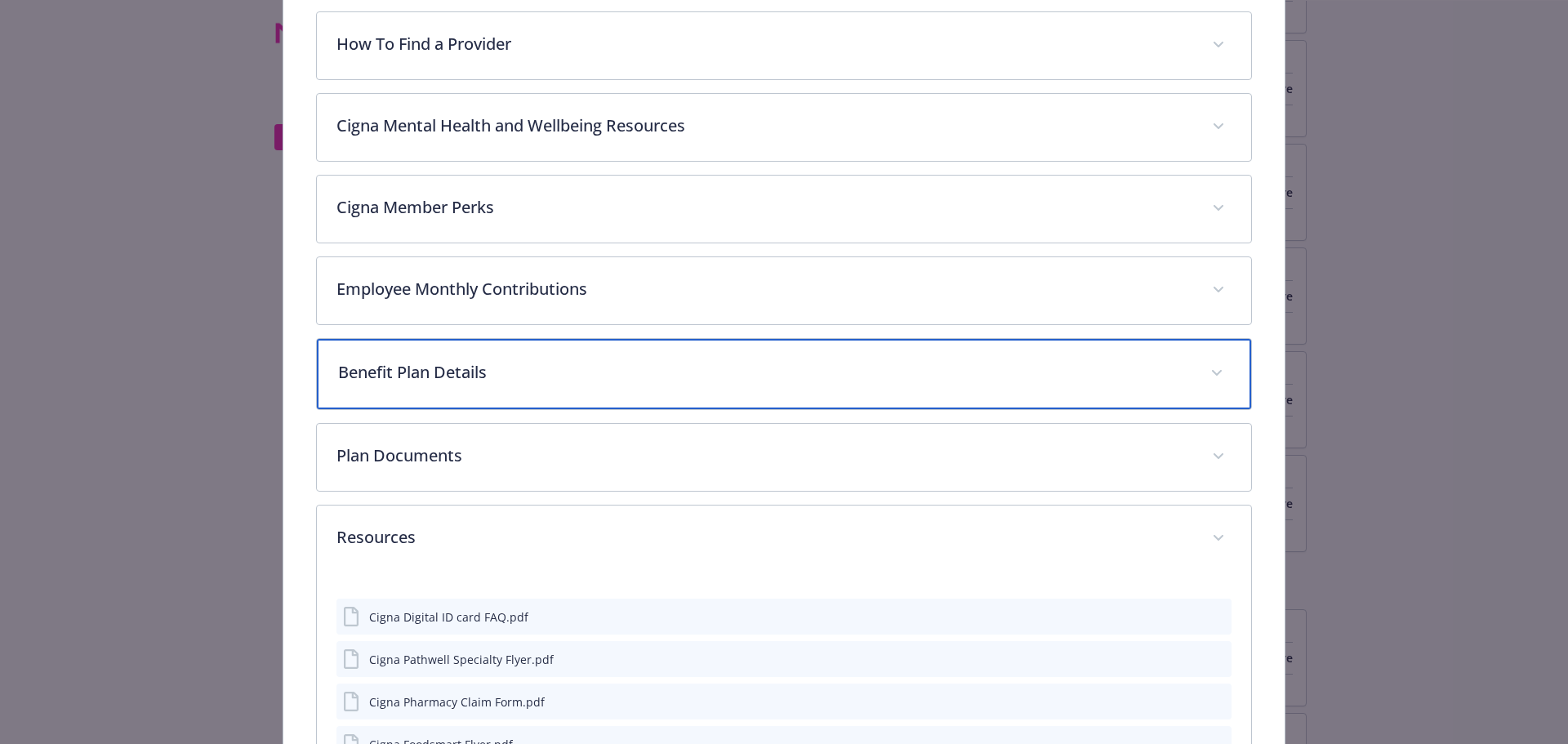
click at [449, 374] on p "Benefit Plan Details" at bounding box center [765, 372] width 854 height 25
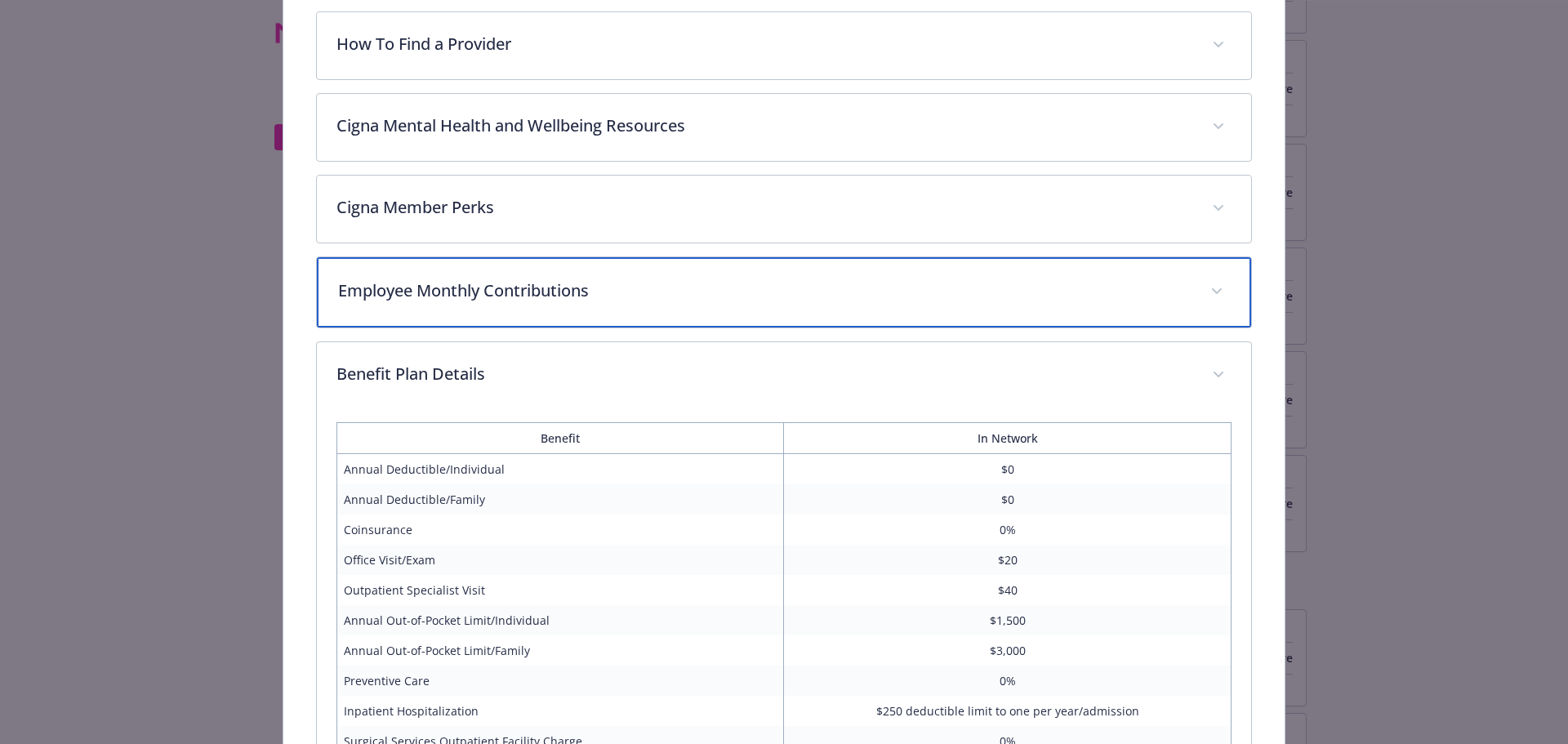
click at [441, 293] on p "Employee Monthly Contributions" at bounding box center [765, 291] width 854 height 25
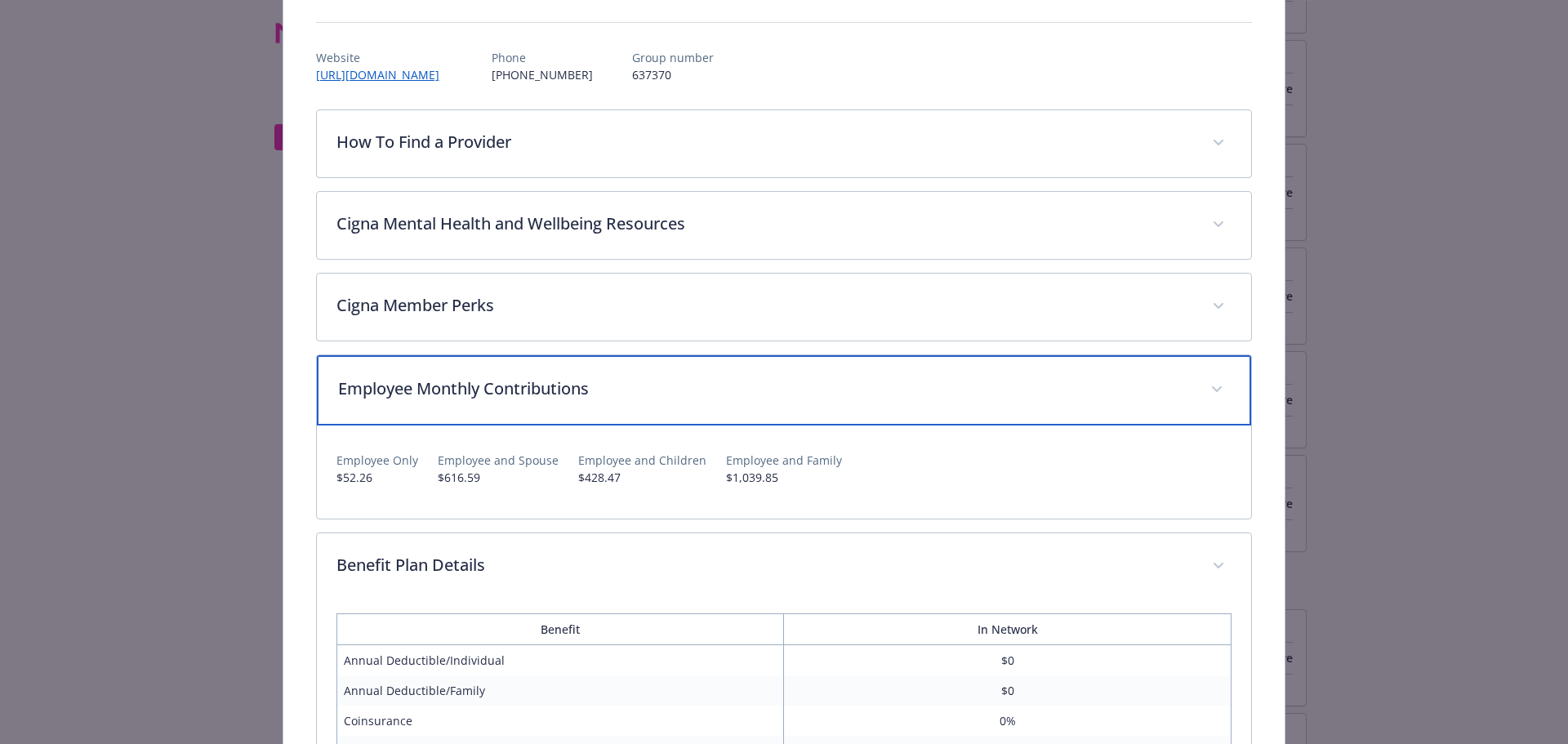
scroll to position [0, 0]
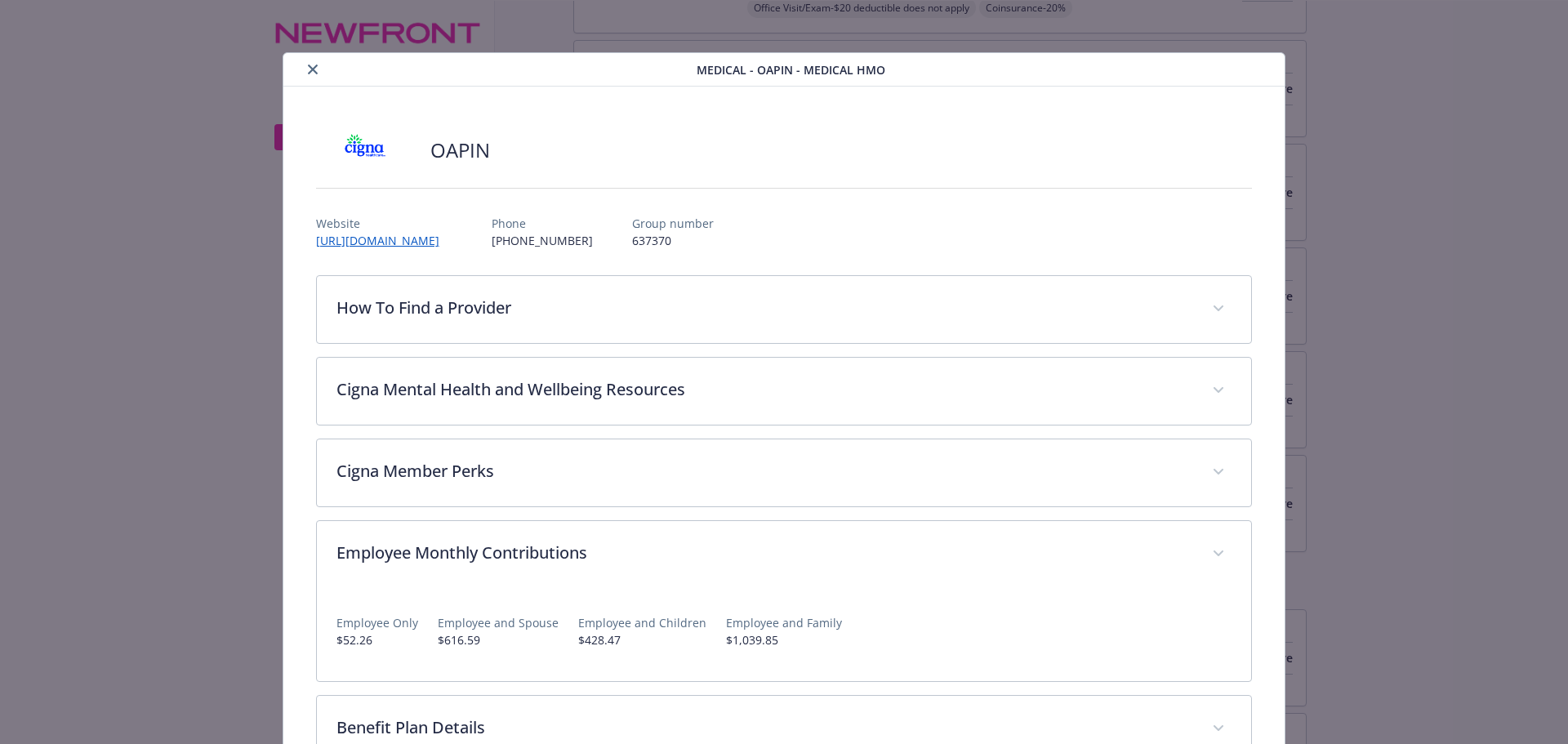
click at [299, 72] on div "details for plan Medical - OAPIN - Medical HMO" at bounding box center [493, 69] width 407 height 20
click at [308, 72] on icon "close" at bounding box center [313, 69] width 10 height 10
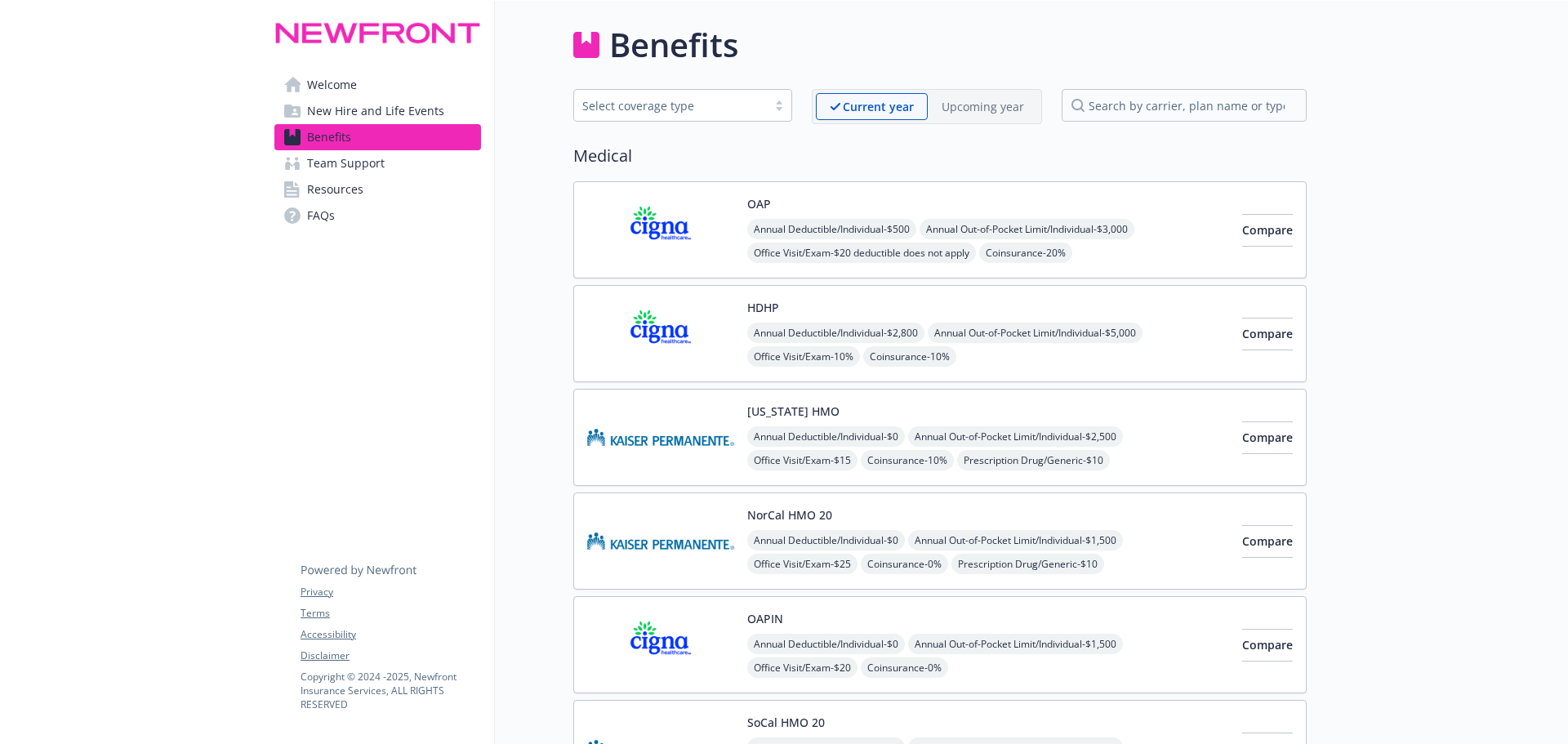
click at [335, 80] on span "Welcome" at bounding box center [331, 85] width 49 height 26
